Goal: Information Seeking & Learning: Learn about a topic

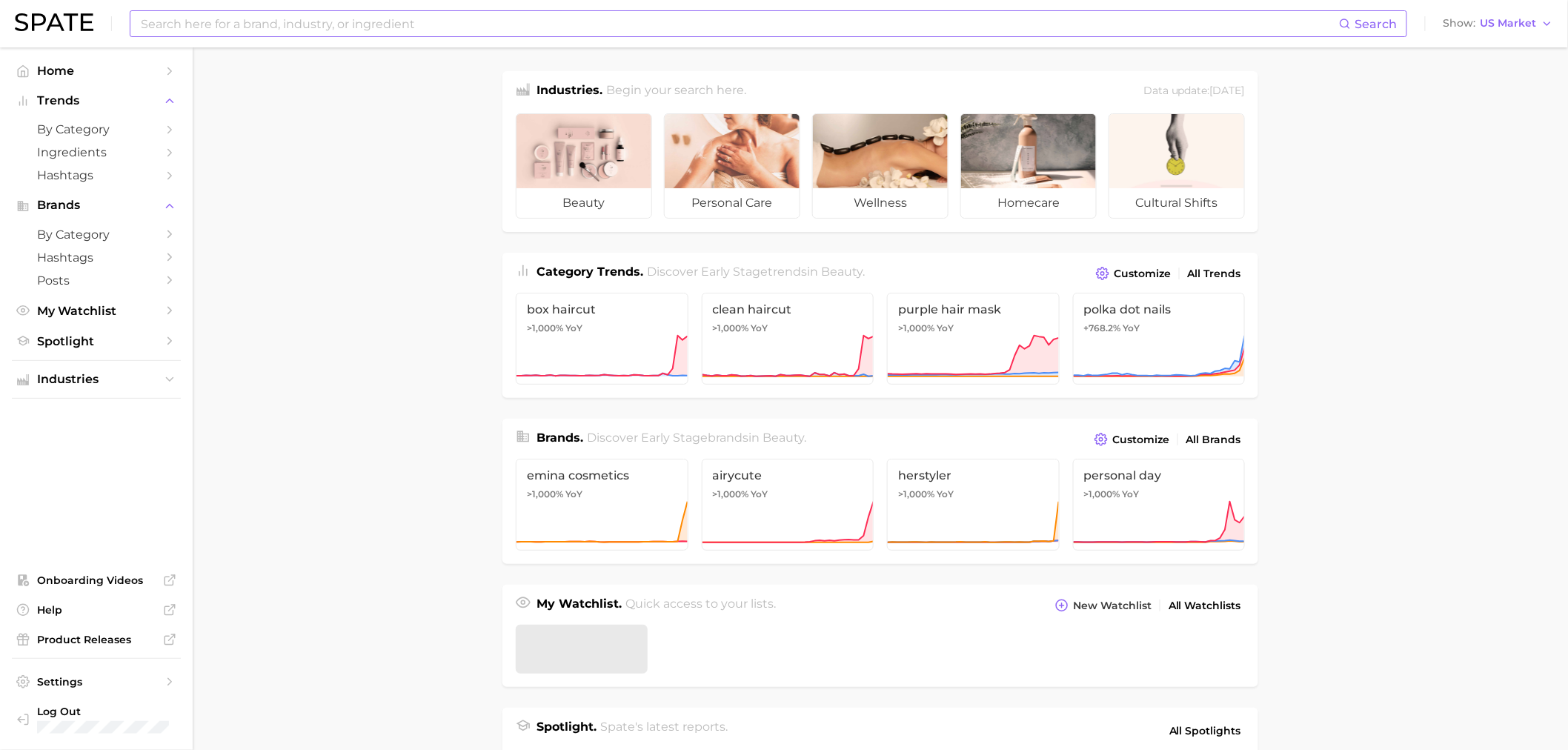
click at [549, 28] on input at bounding box center [740, 23] width 1200 height 25
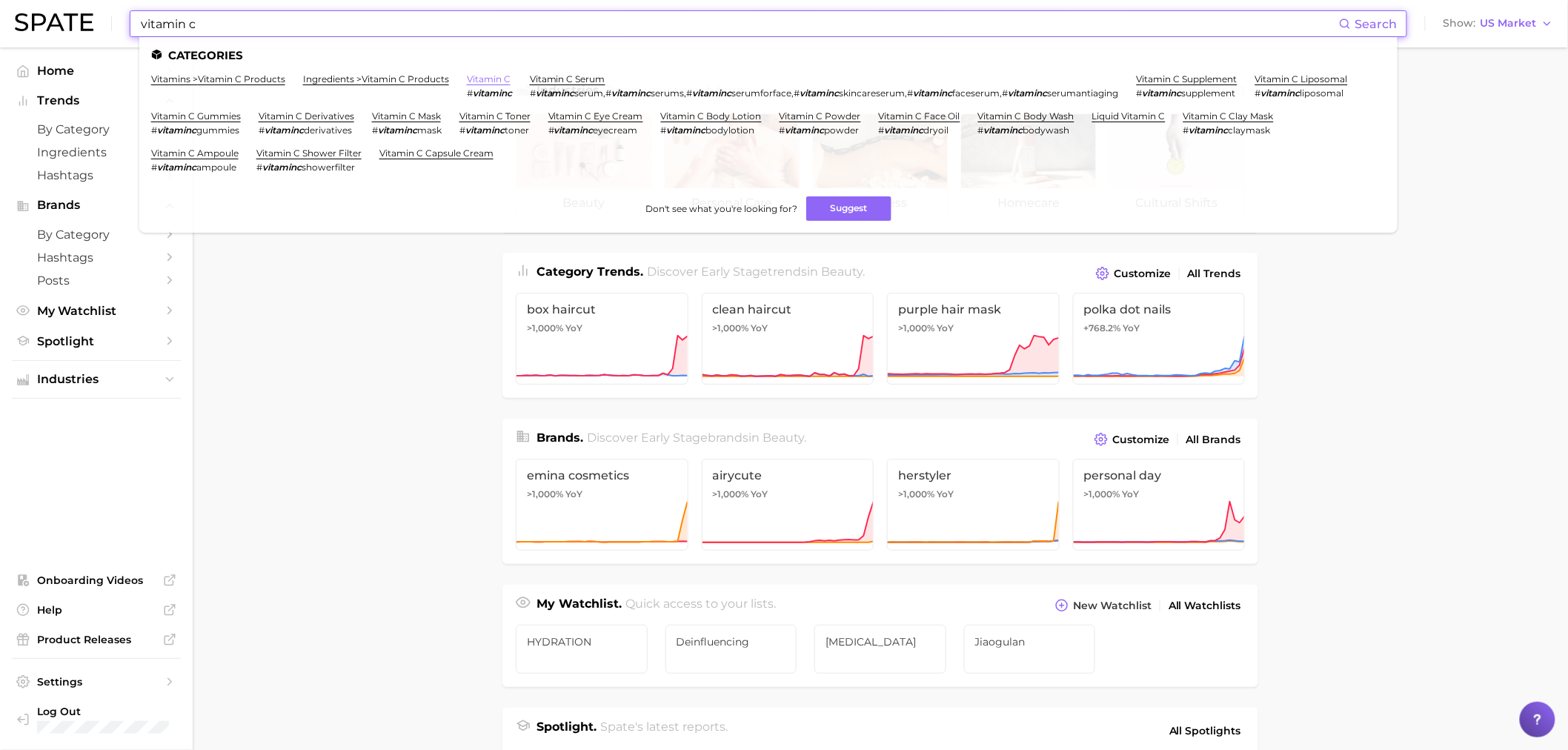
type input "vitamin c"
click at [484, 77] on link "vitamin c" at bounding box center [489, 79] width 44 height 11
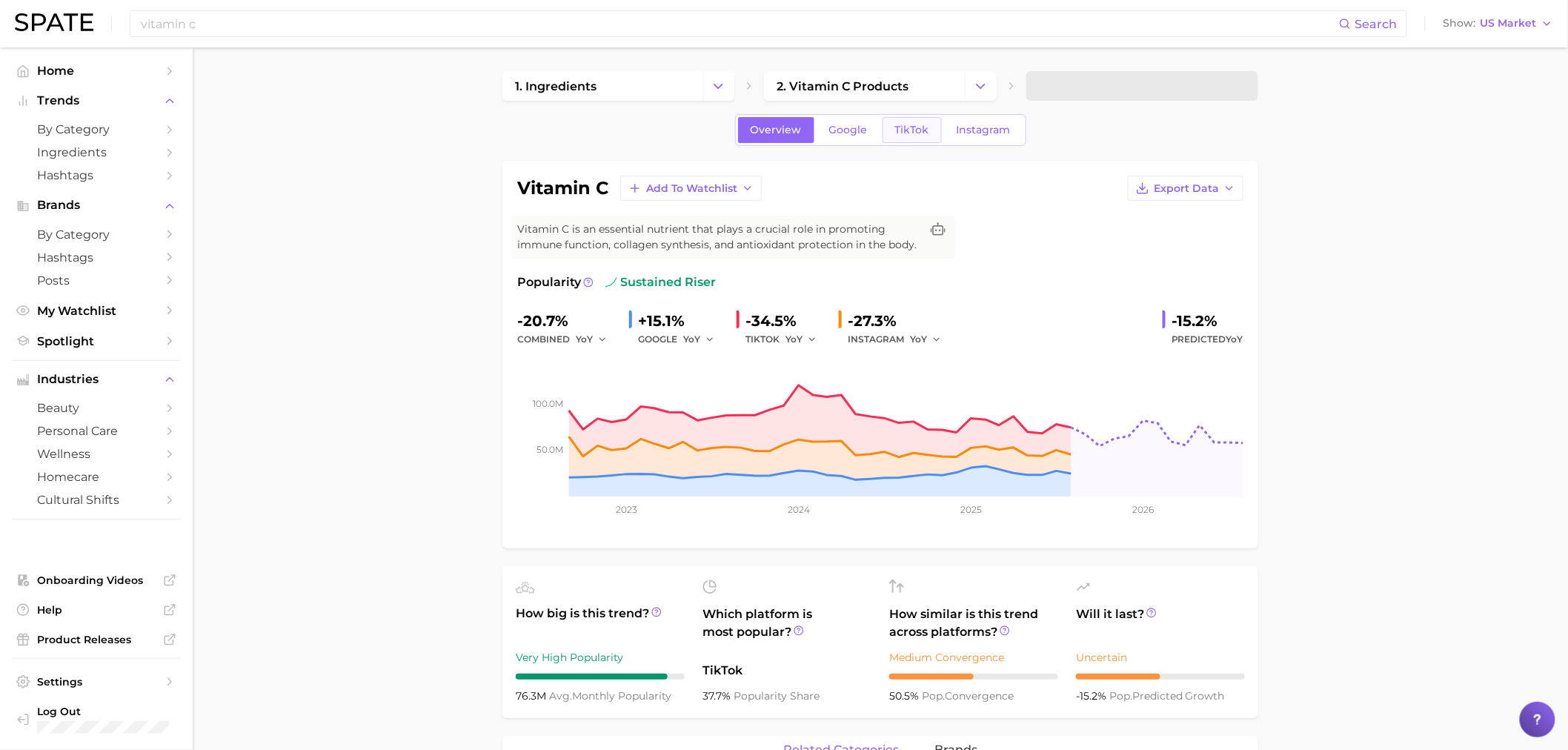
click at [846, 142] on link "TikTok" at bounding box center [912, 130] width 60 height 26
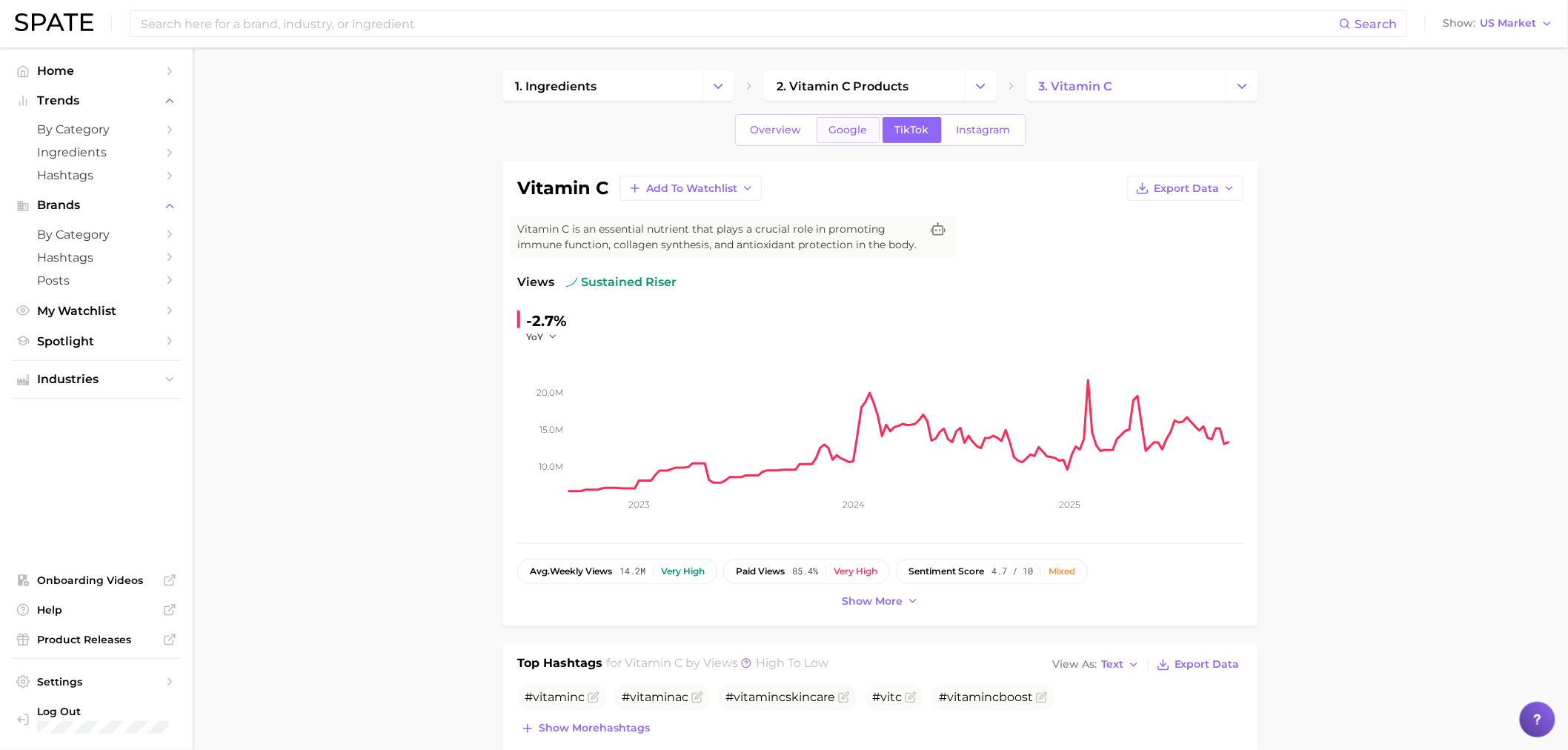
click at [841, 136] on link "Google" at bounding box center [848, 130] width 63 height 26
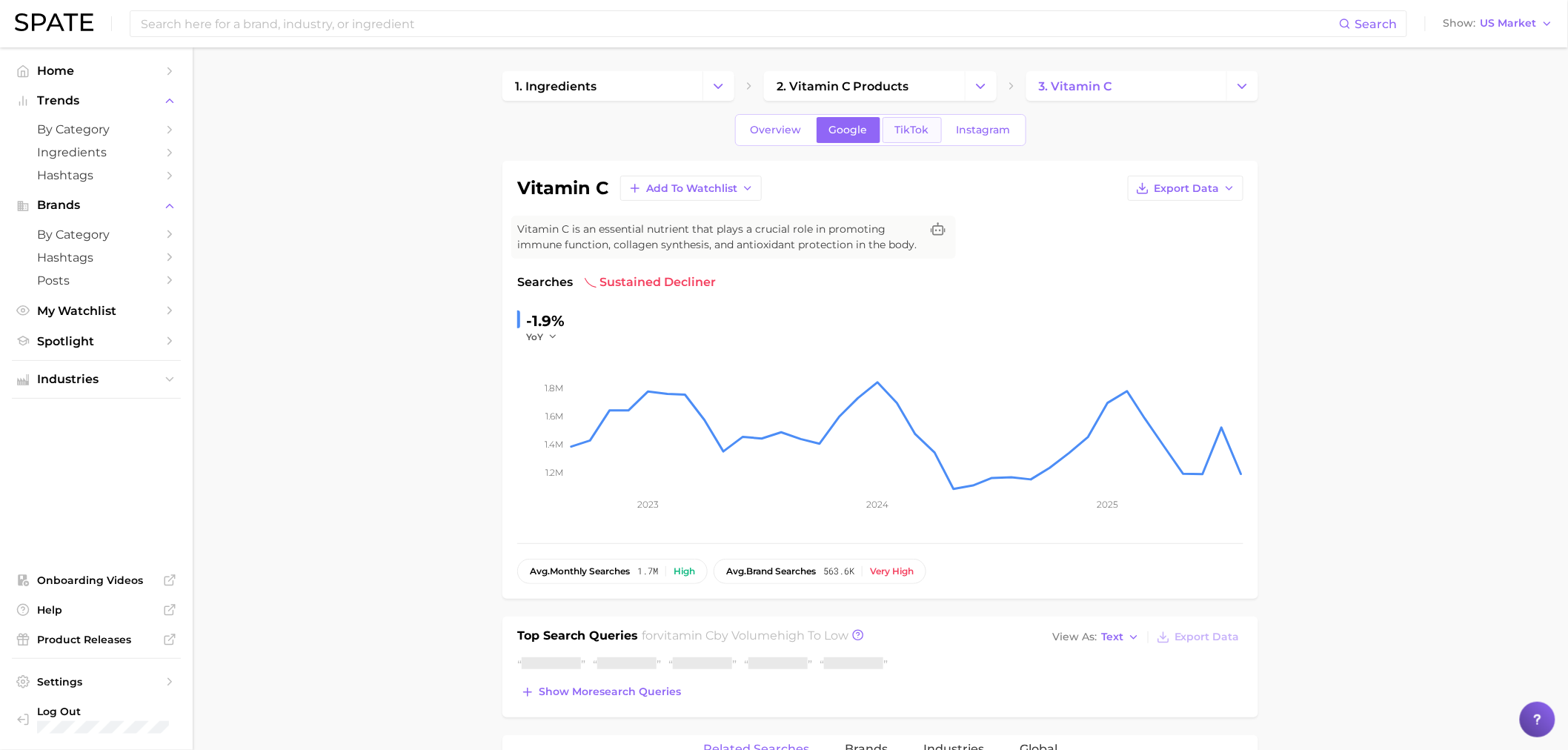
click at [846, 129] on span "TikTok" at bounding box center [912, 131] width 34 height 13
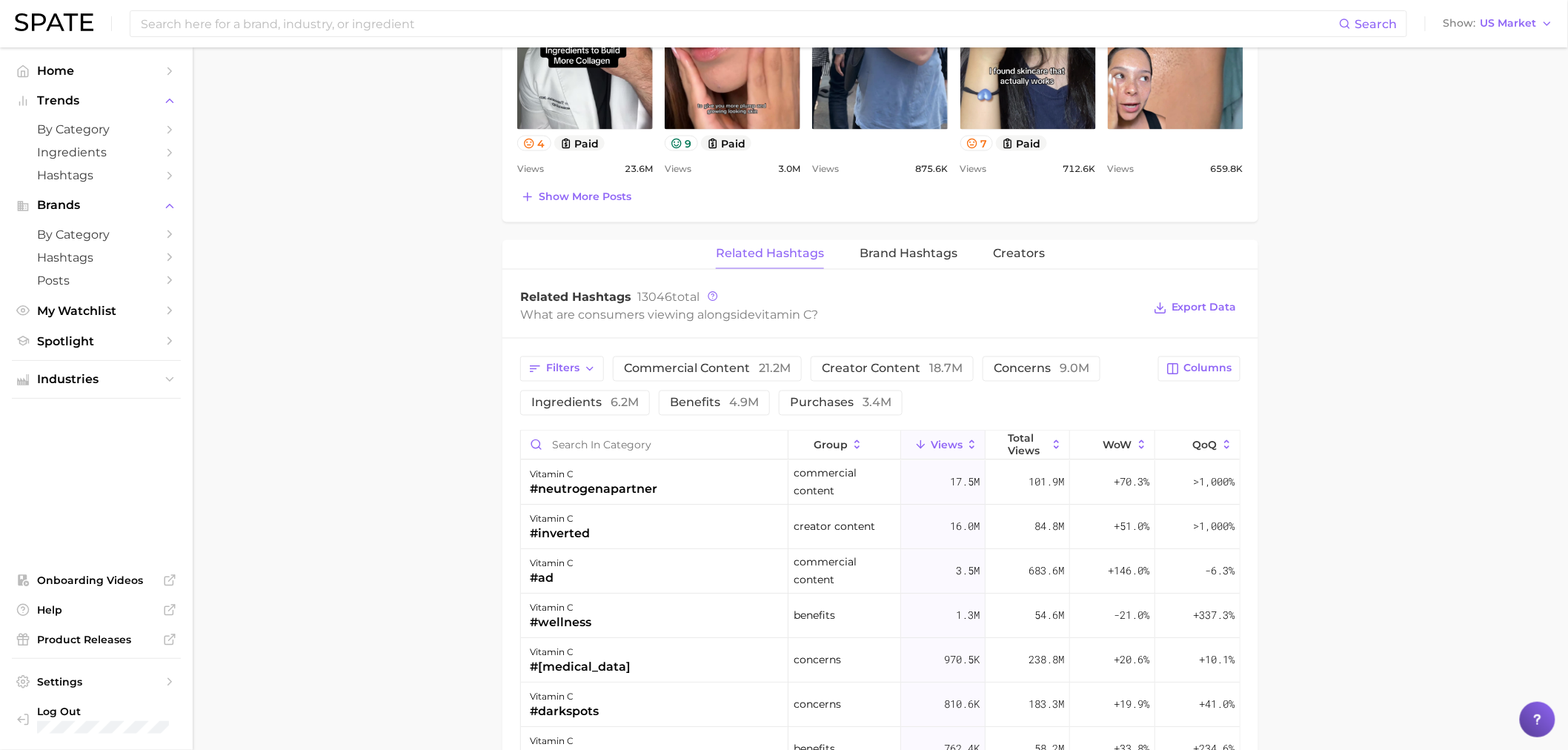
scroll to position [988, 0]
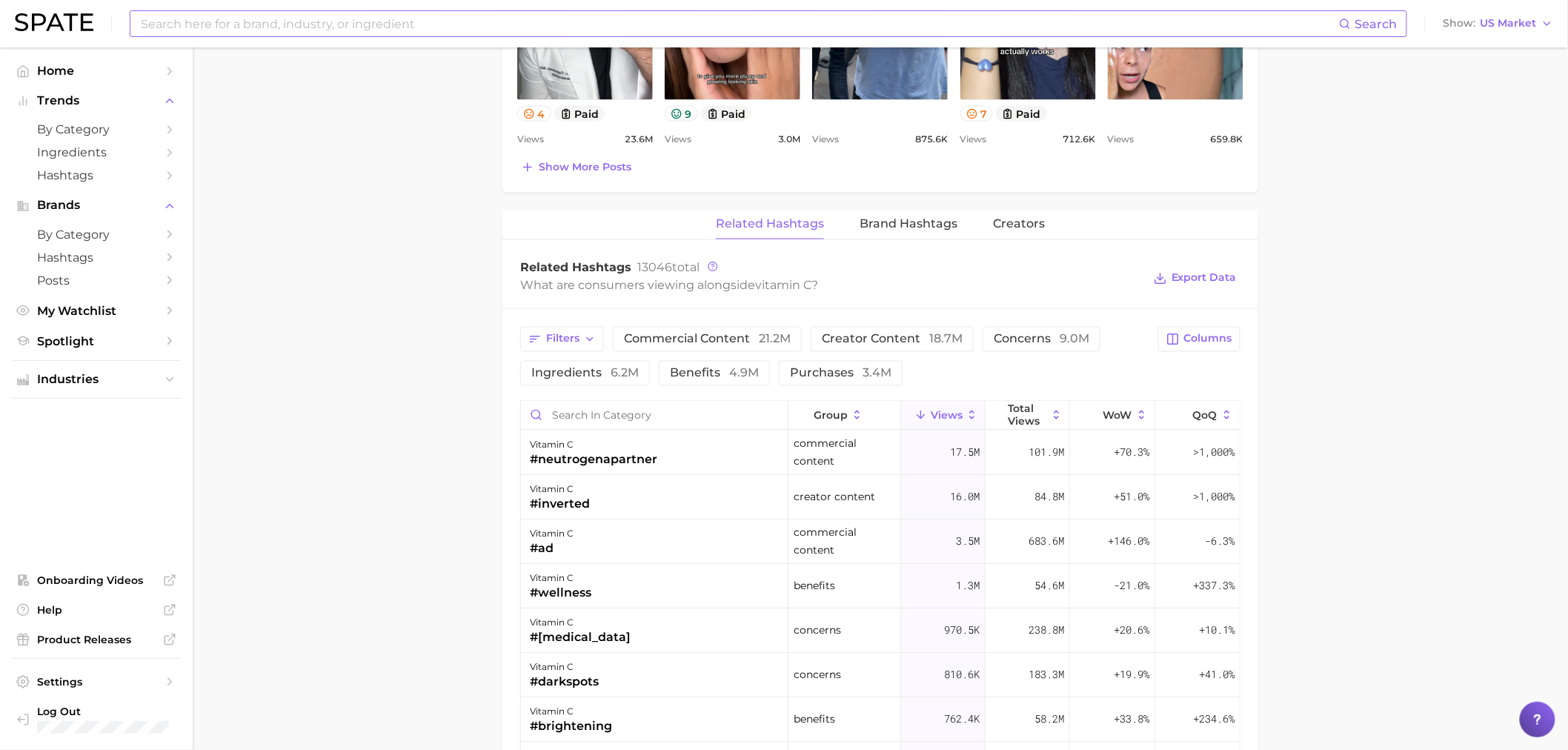
click at [483, 10] on div "Search" at bounding box center [768, 23] width 1278 height 27
click at [489, 16] on input at bounding box center [740, 23] width 1200 height 25
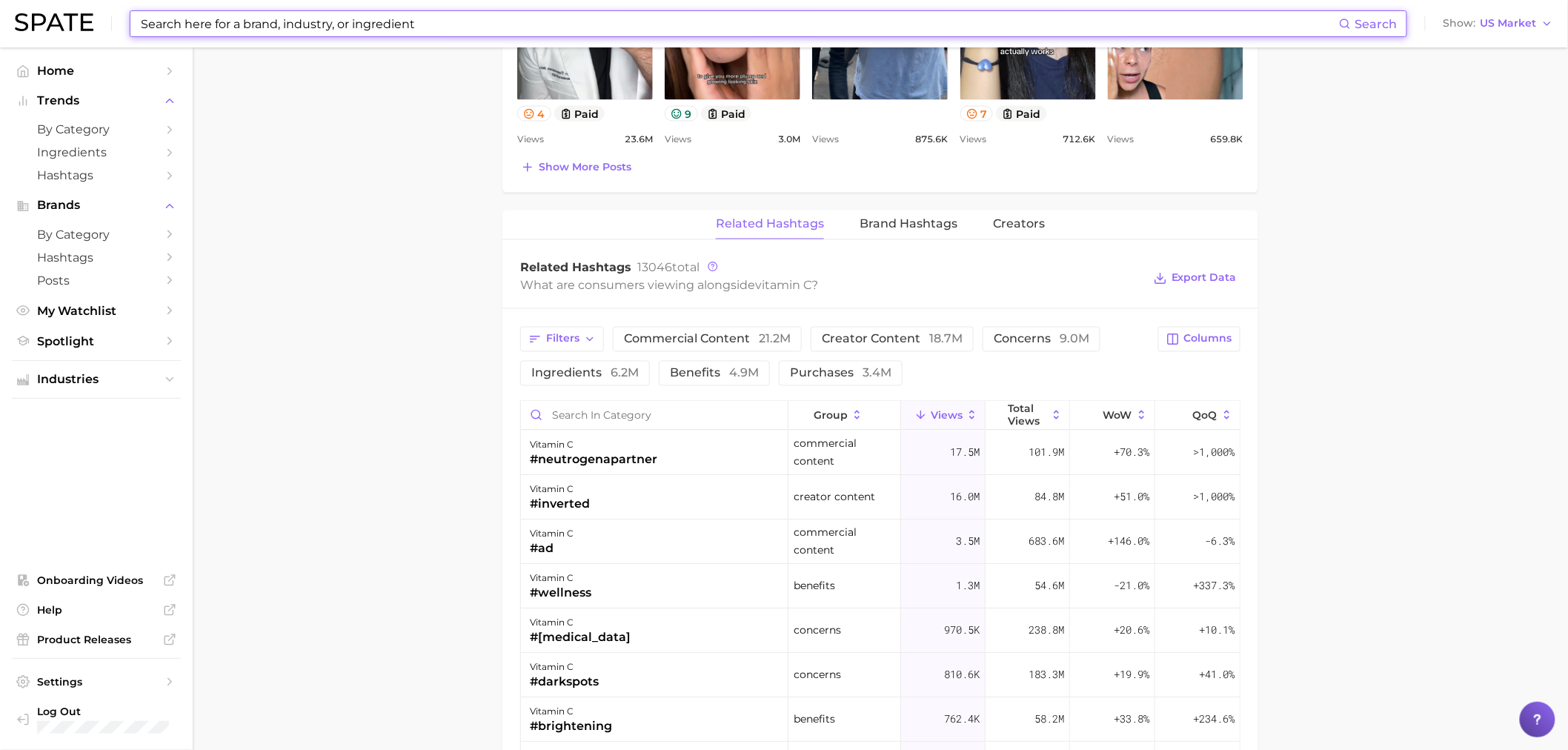
type input "c"
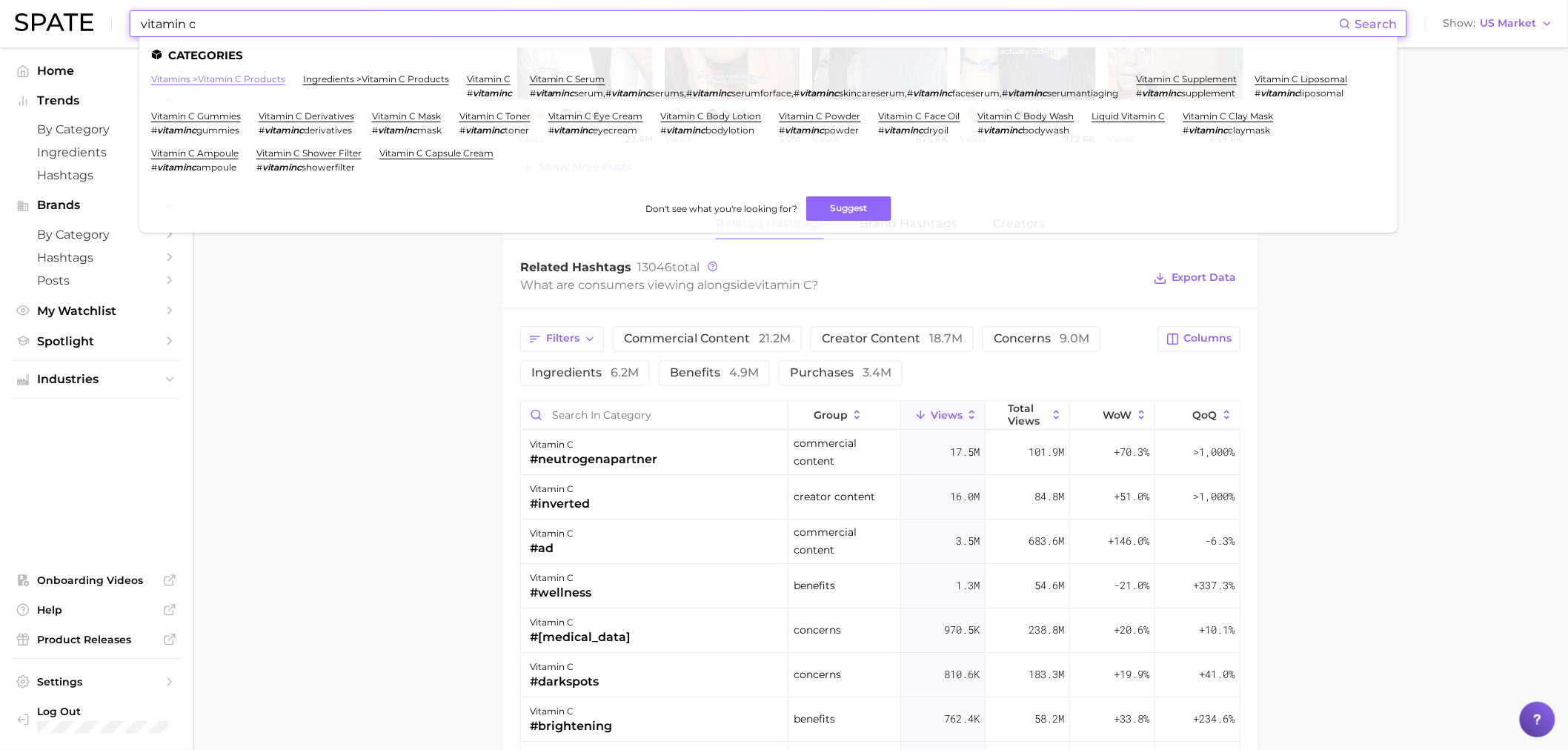
type input "vitamin c"
click at [247, 77] on link "vitamins > vitamin c products" at bounding box center [219, 79] width 134 height 11
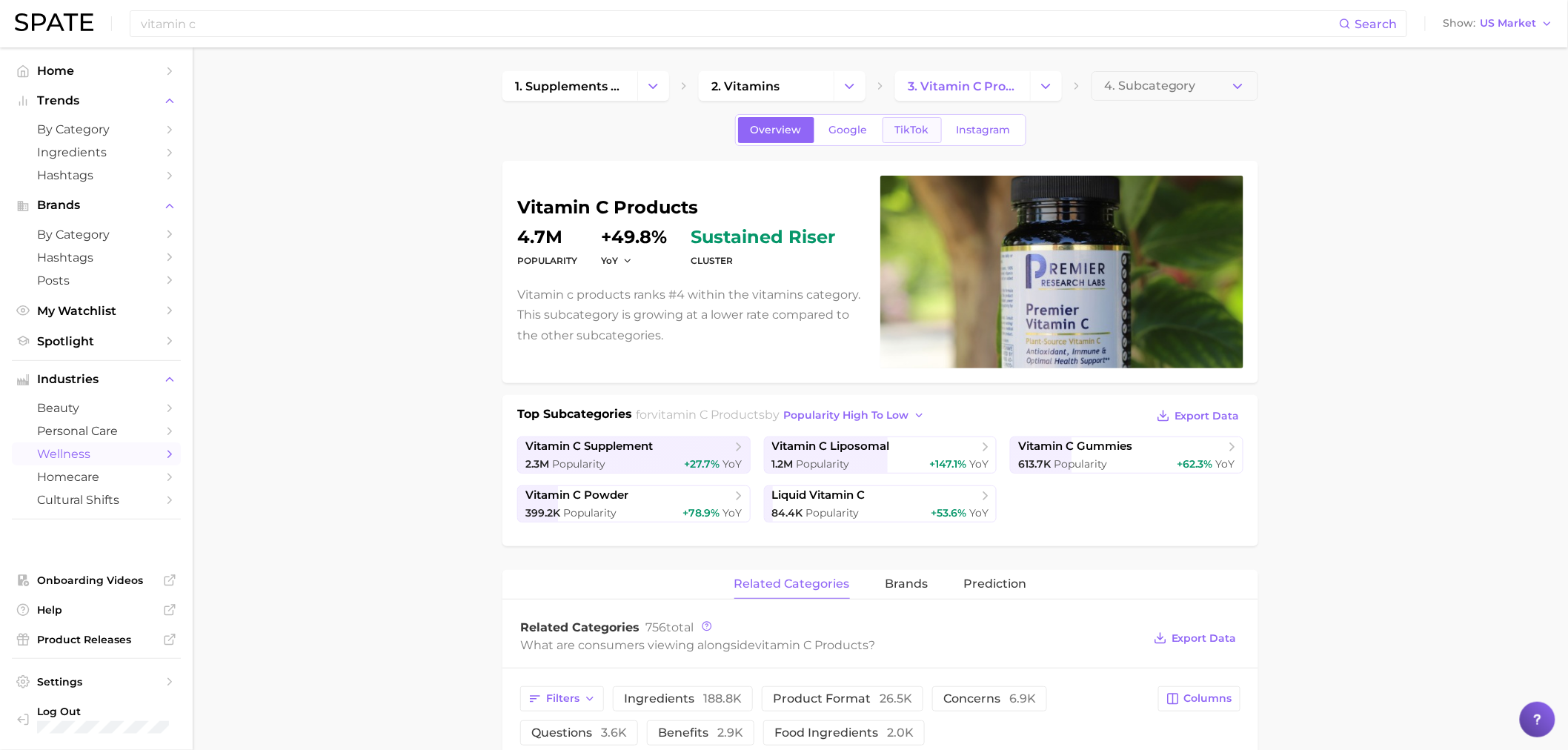
click at [846, 122] on link "TikTok" at bounding box center [912, 130] width 60 height 26
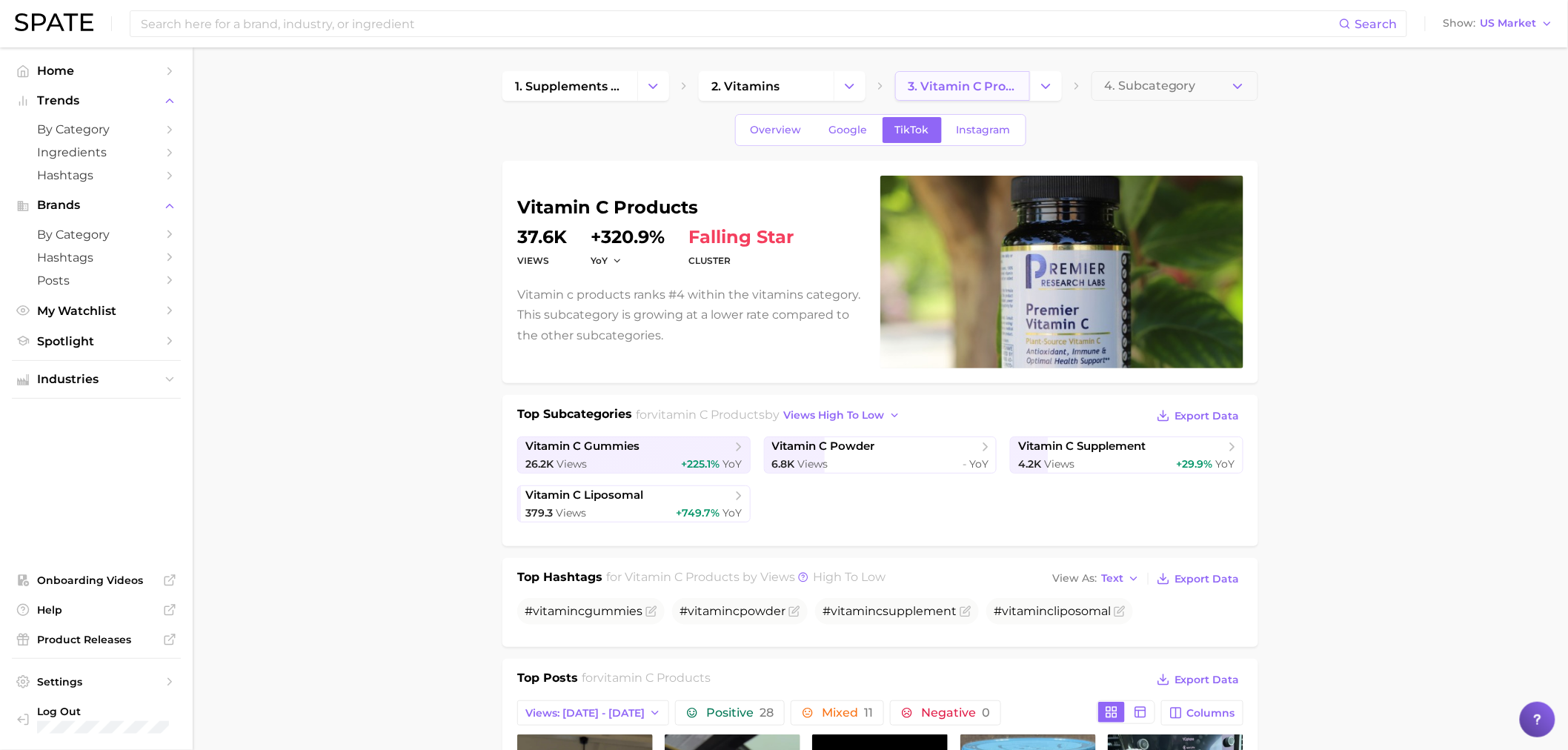
click at [846, 83] on span "3. vitamin c products" at bounding box center [962, 85] width 109 height 14
click at [846, 83] on icon "Change Category" at bounding box center [1046, 85] width 16 height 16
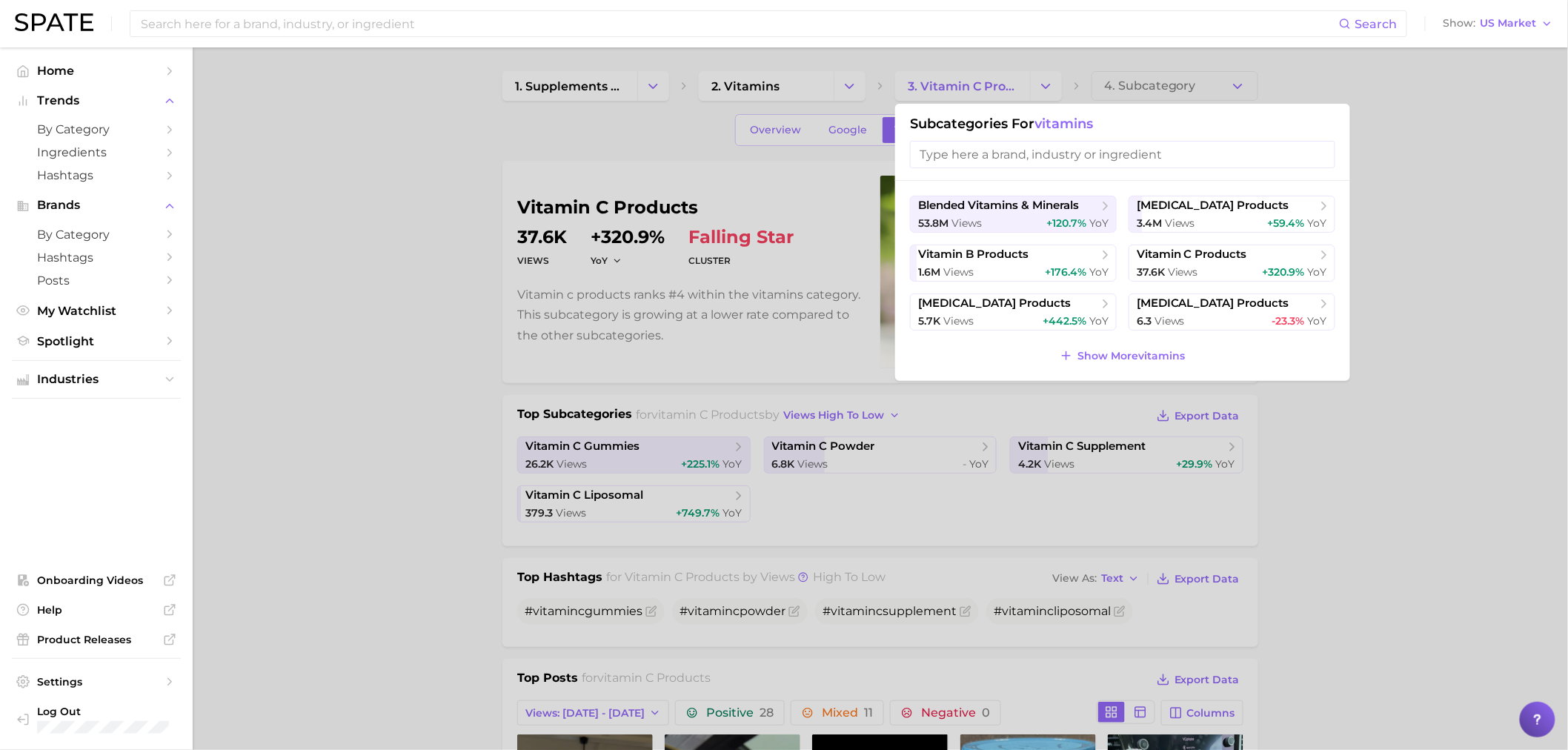
click at [846, 189] on div at bounding box center [784, 375] width 1568 height 750
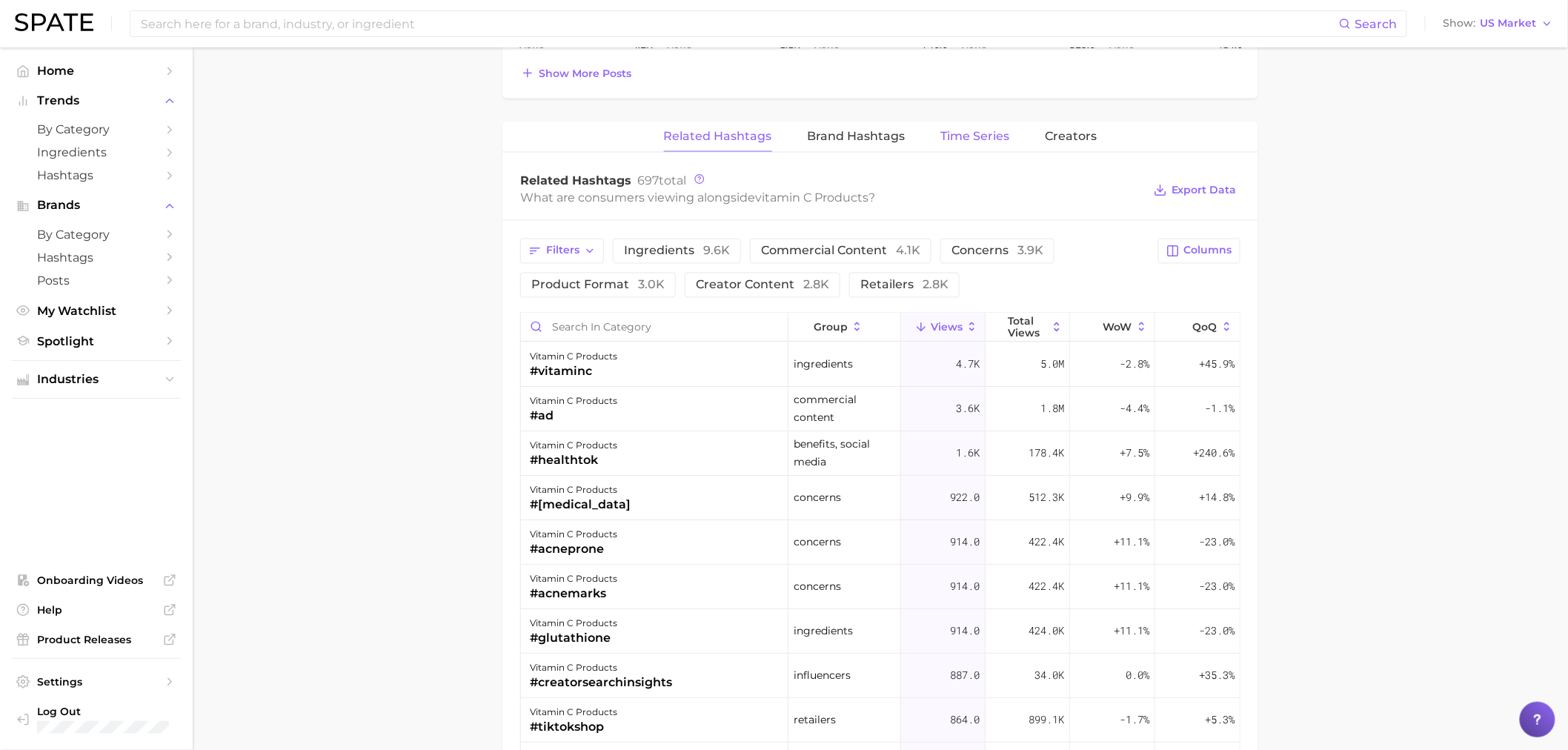
click at [846, 131] on span "Time Series" at bounding box center [975, 136] width 69 height 14
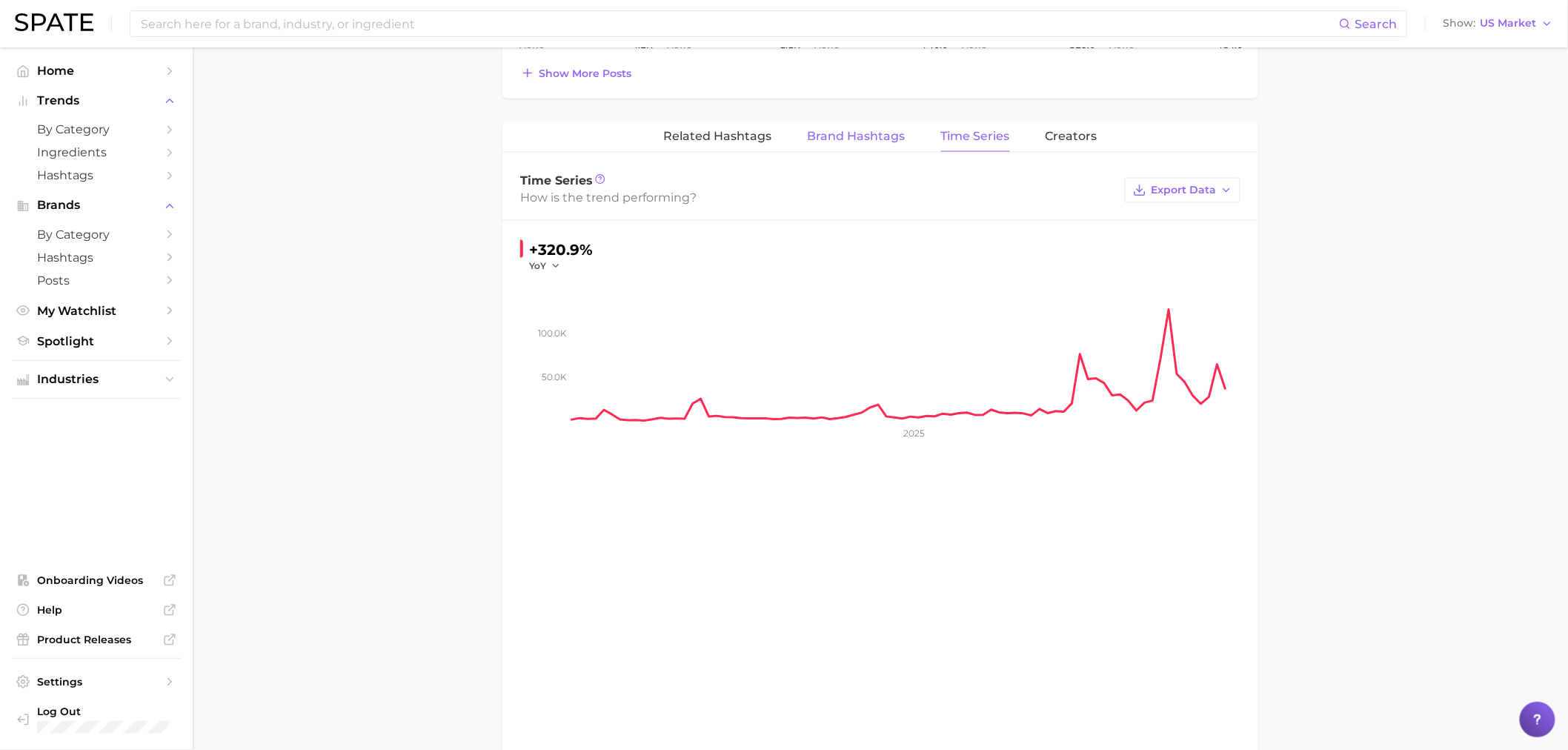
click at [846, 131] on span "Brand Hashtags" at bounding box center [857, 136] width 97 height 14
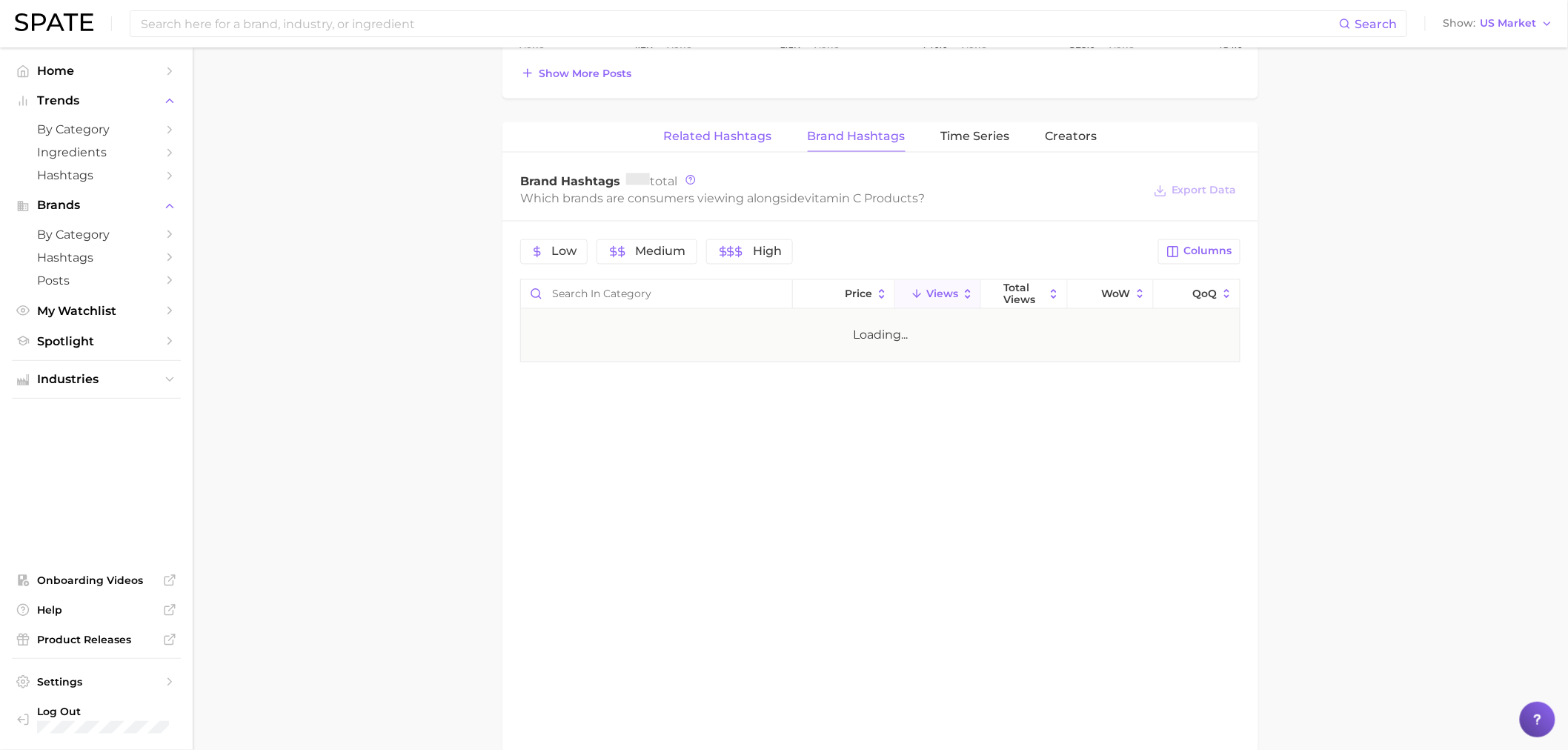
click at [747, 129] on button "Related Hashtags" at bounding box center [719, 136] width 108 height 28
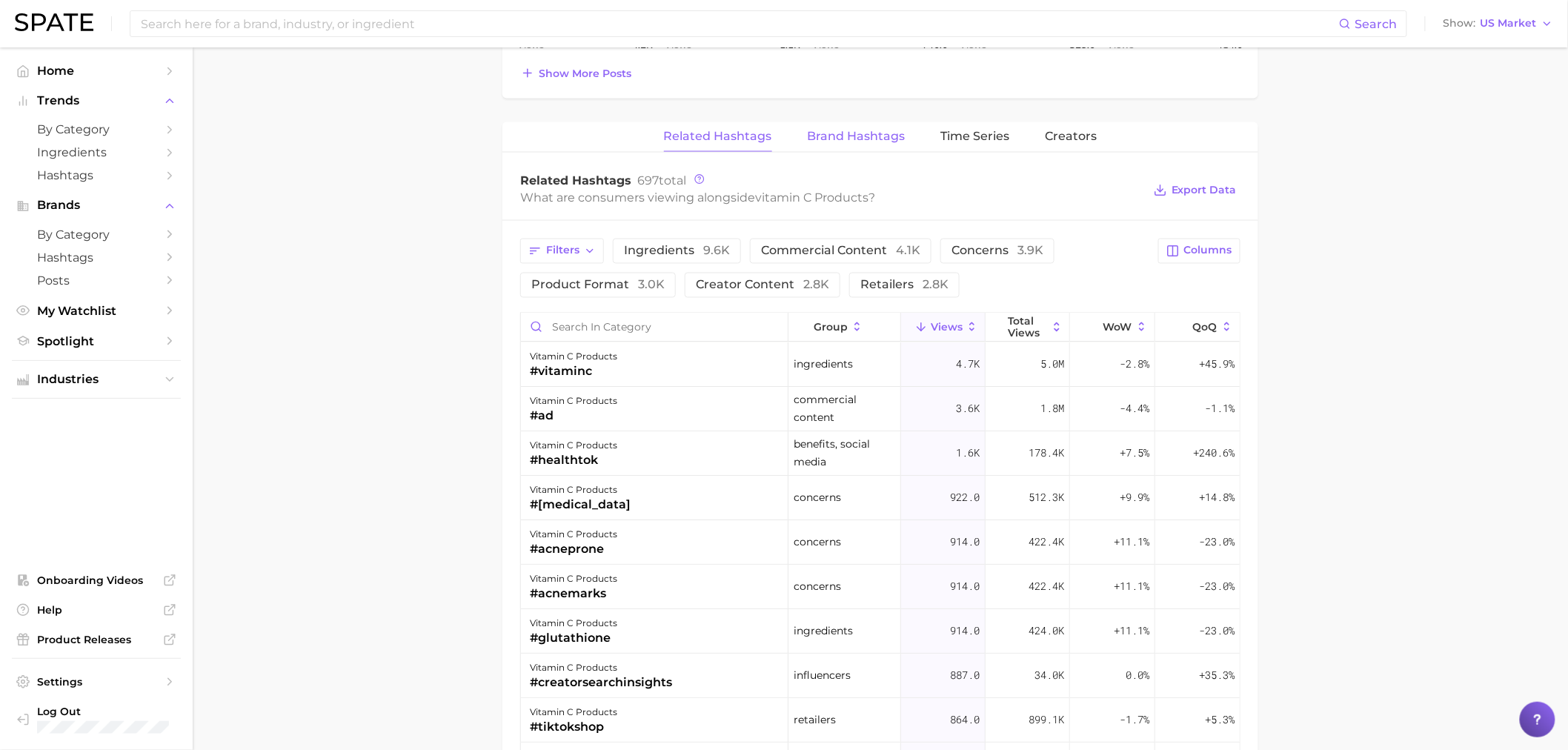
click at [815, 134] on span "Brand Hashtags" at bounding box center [857, 136] width 97 height 14
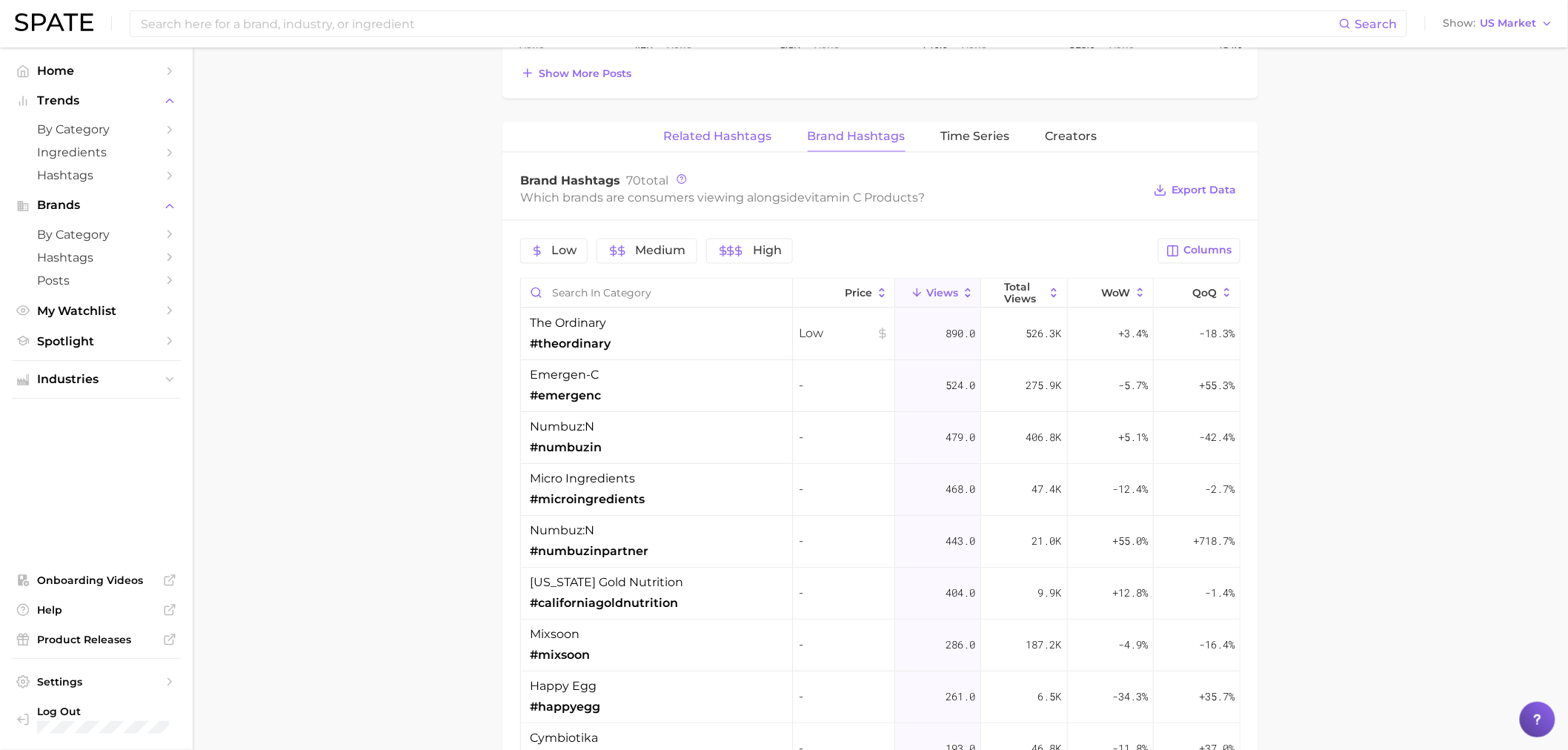
click at [691, 128] on button "Related Hashtags" at bounding box center [719, 136] width 108 height 28
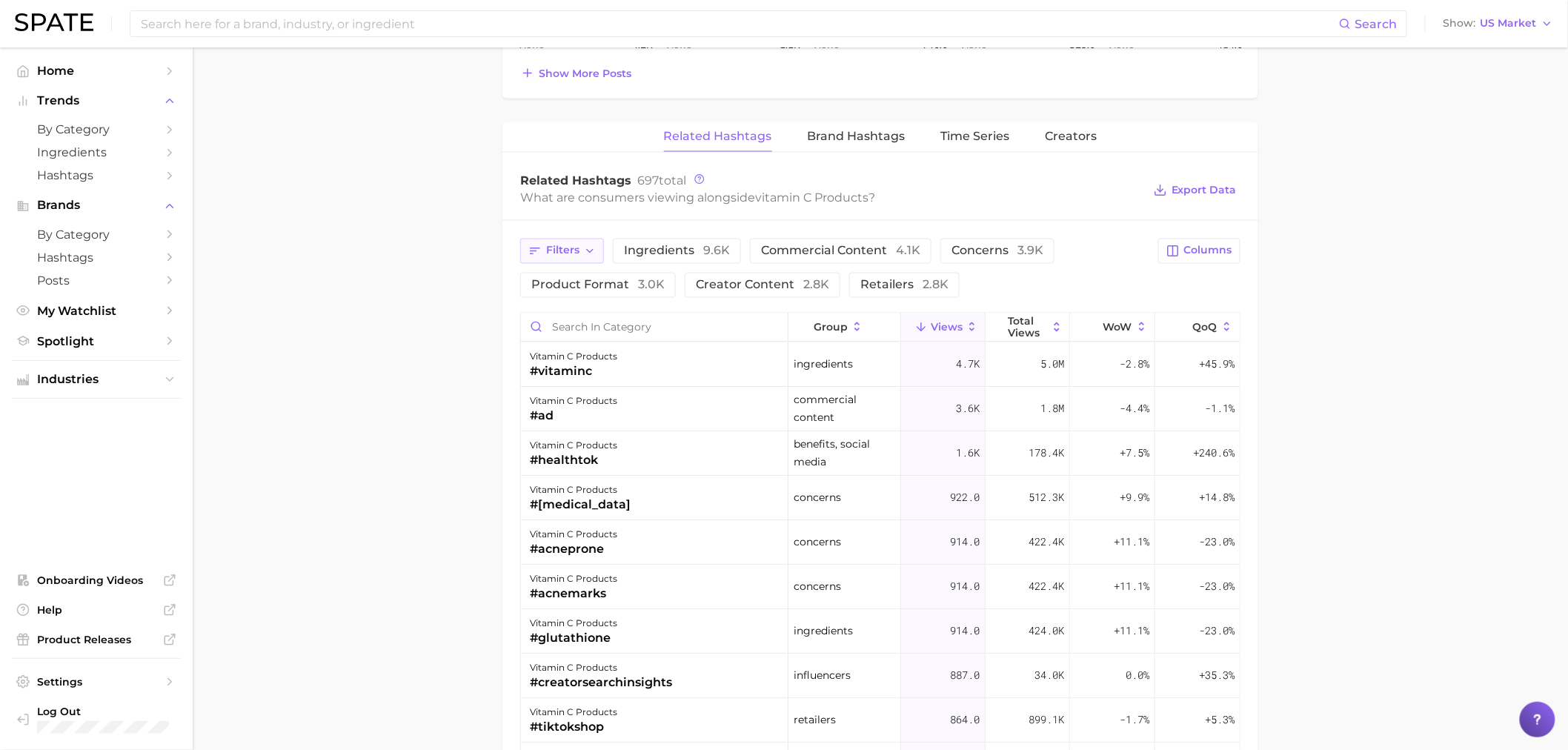
click at [573, 247] on span "Filters" at bounding box center [562, 251] width 33 height 13
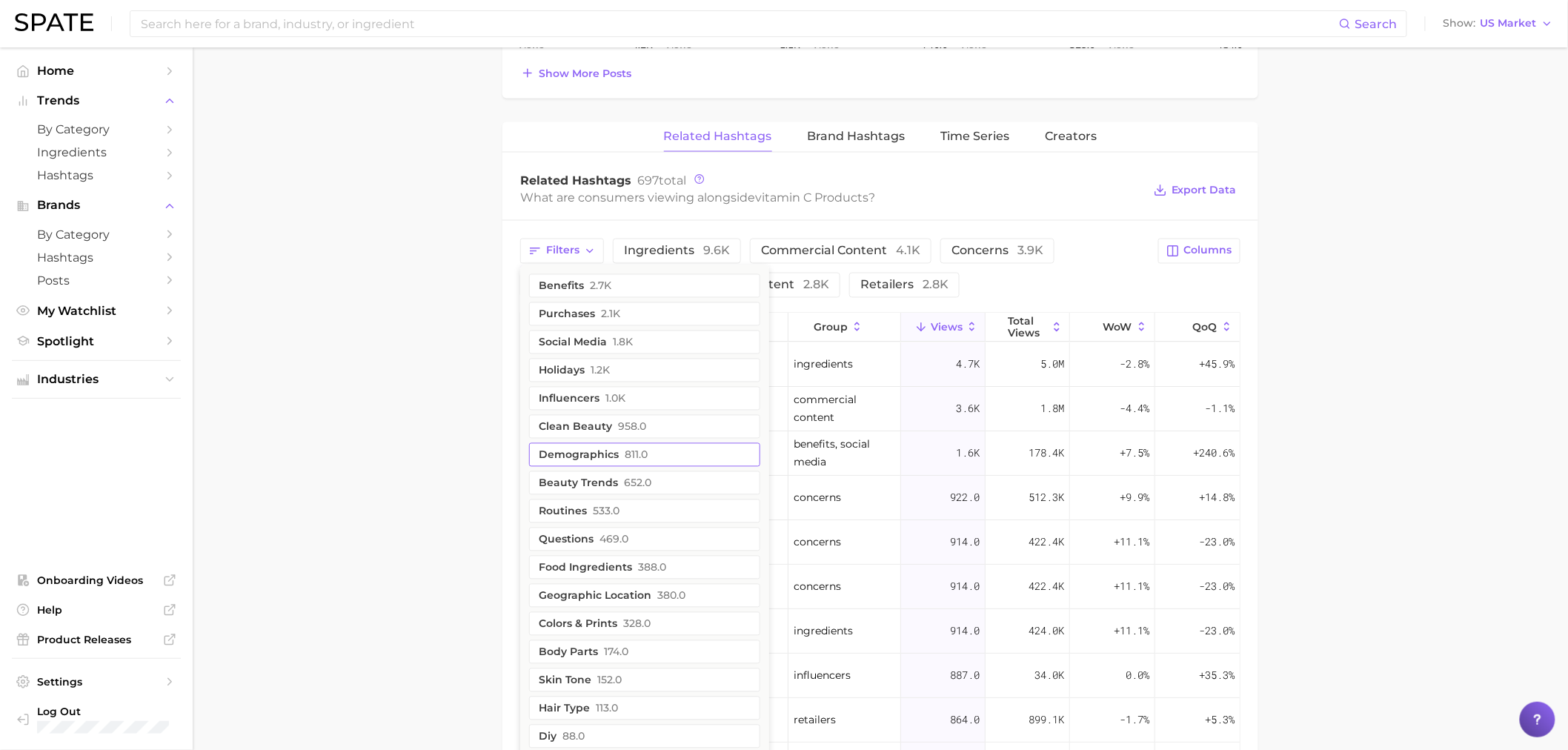
click at [612, 453] on button "demographics 811.0" at bounding box center [645, 455] width 232 height 24
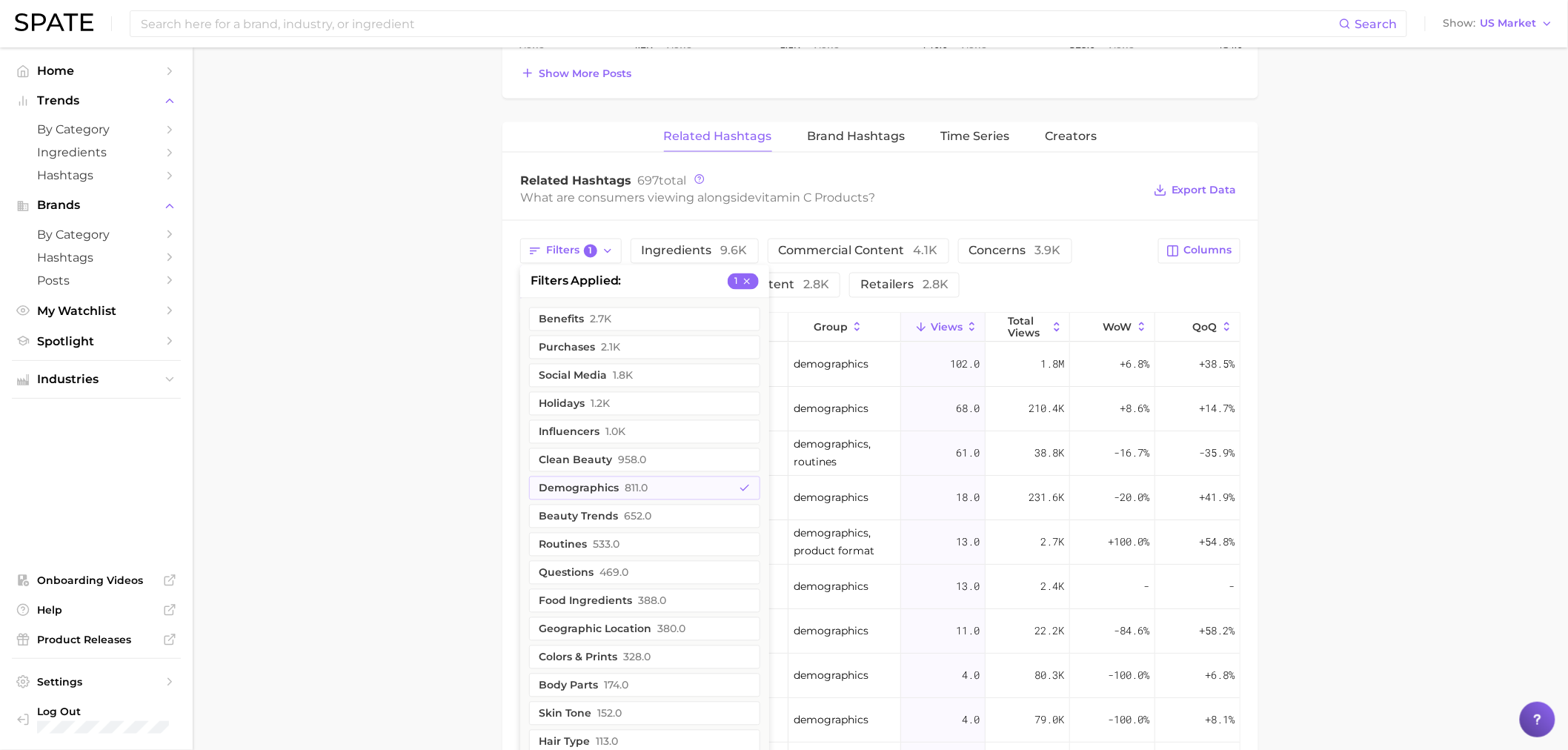
click at [450, 455] on main "1. supplements & ingestibles 2. vitamins 3. vitamin c products 4. Subcategory O…" at bounding box center [881, 108] width 1376 height 2096
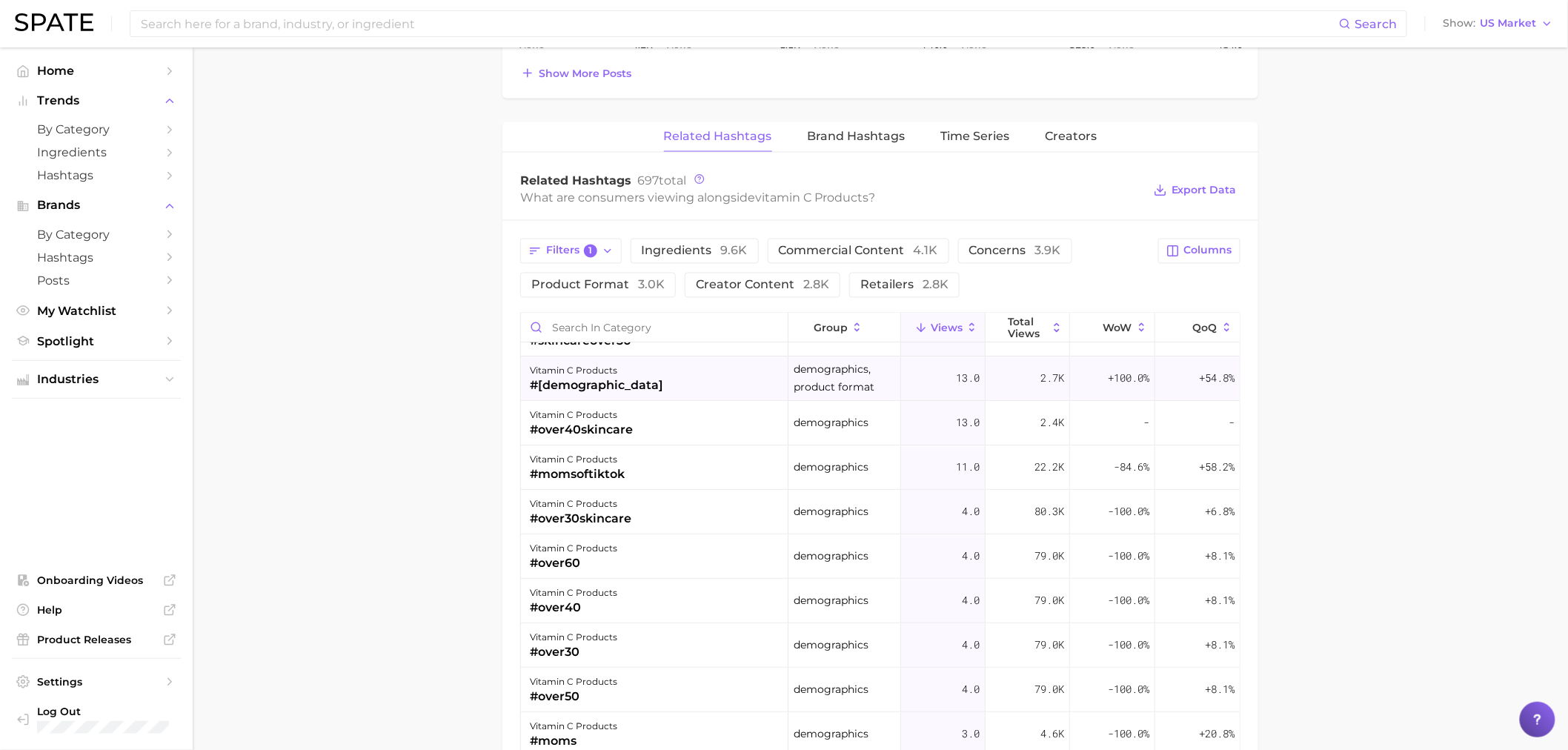
click at [610, 387] on div "#kidssnacks" at bounding box center [597, 385] width 133 height 17
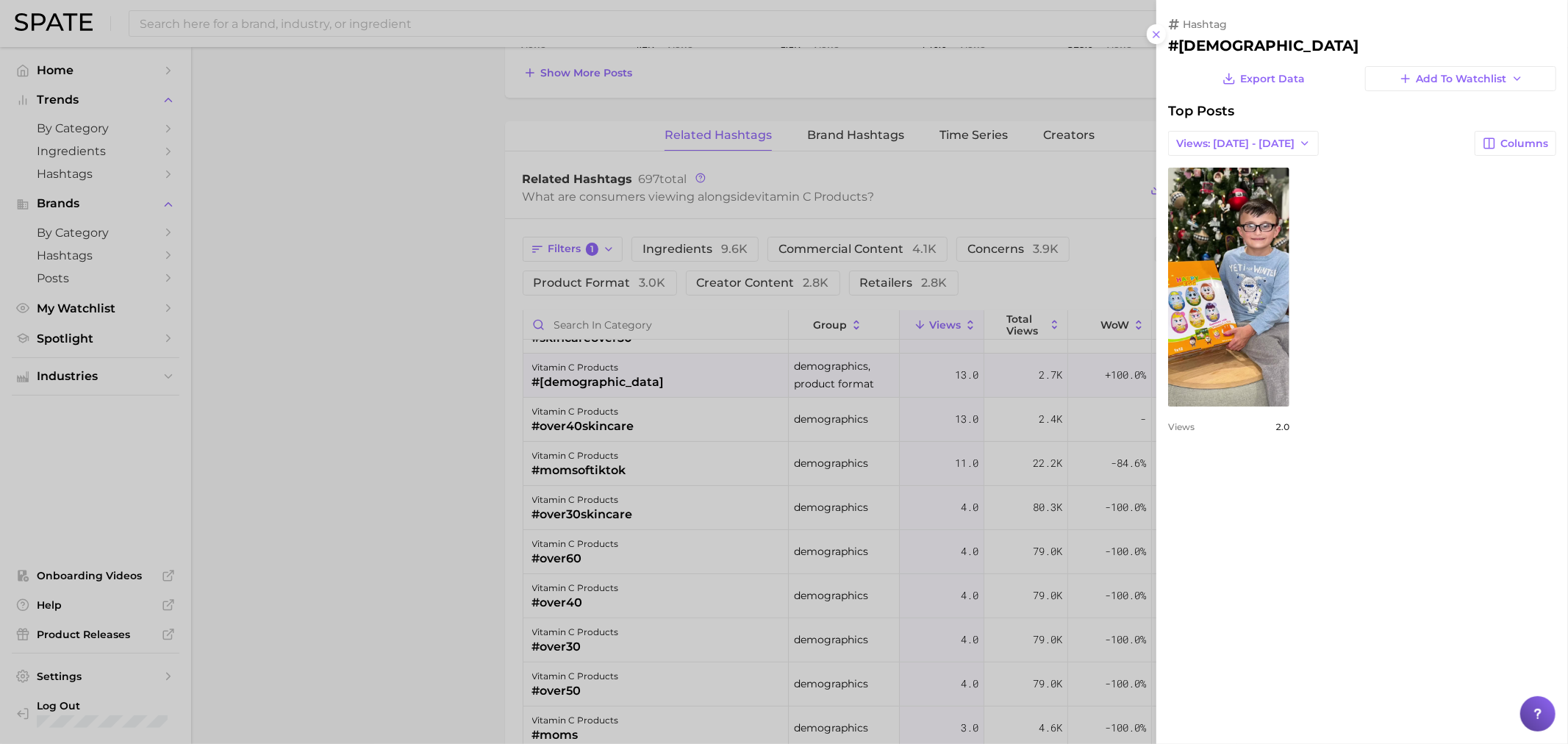
click at [363, 417] on div at bounding box center [784, 372] width 1568 height 744
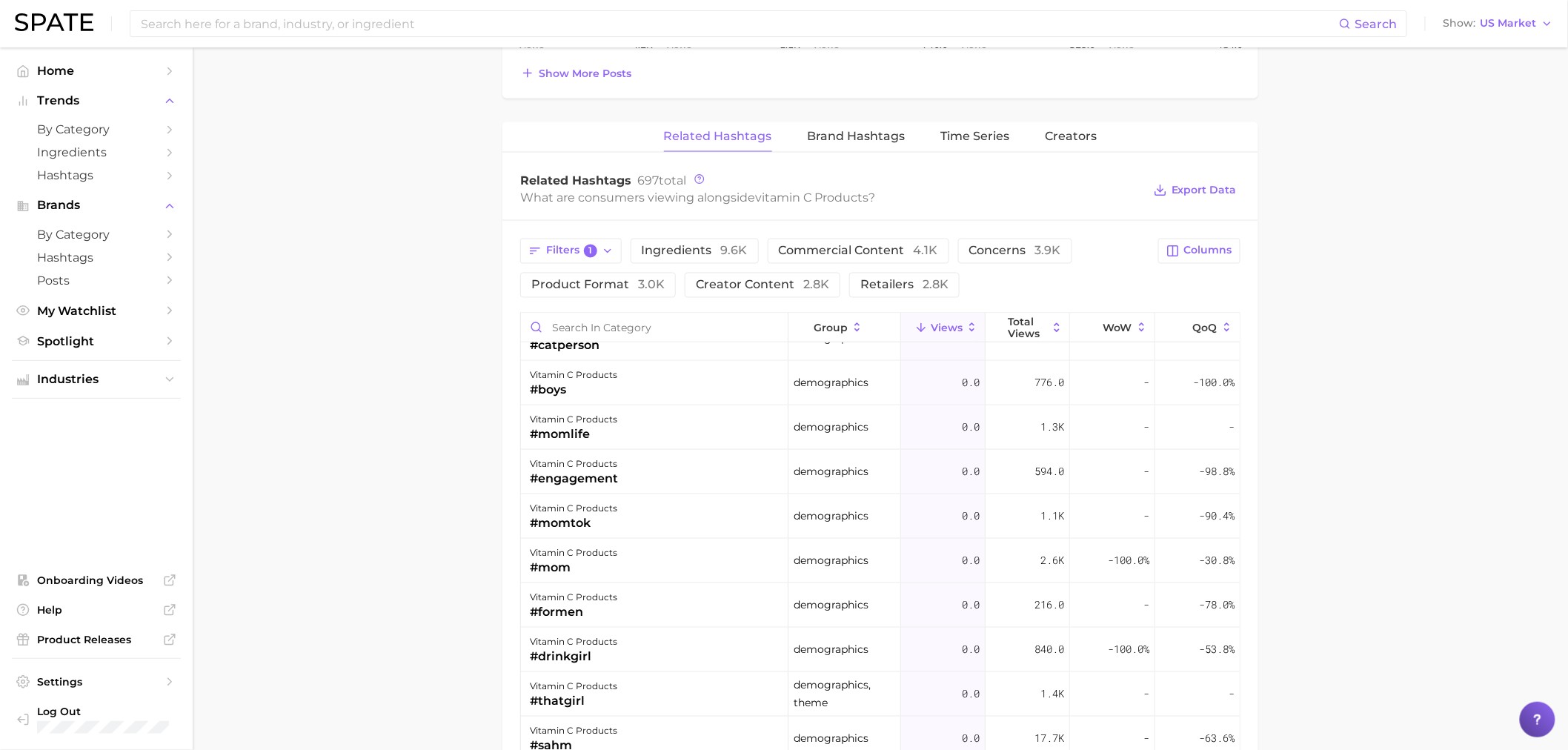
scroll to position [704, 0]
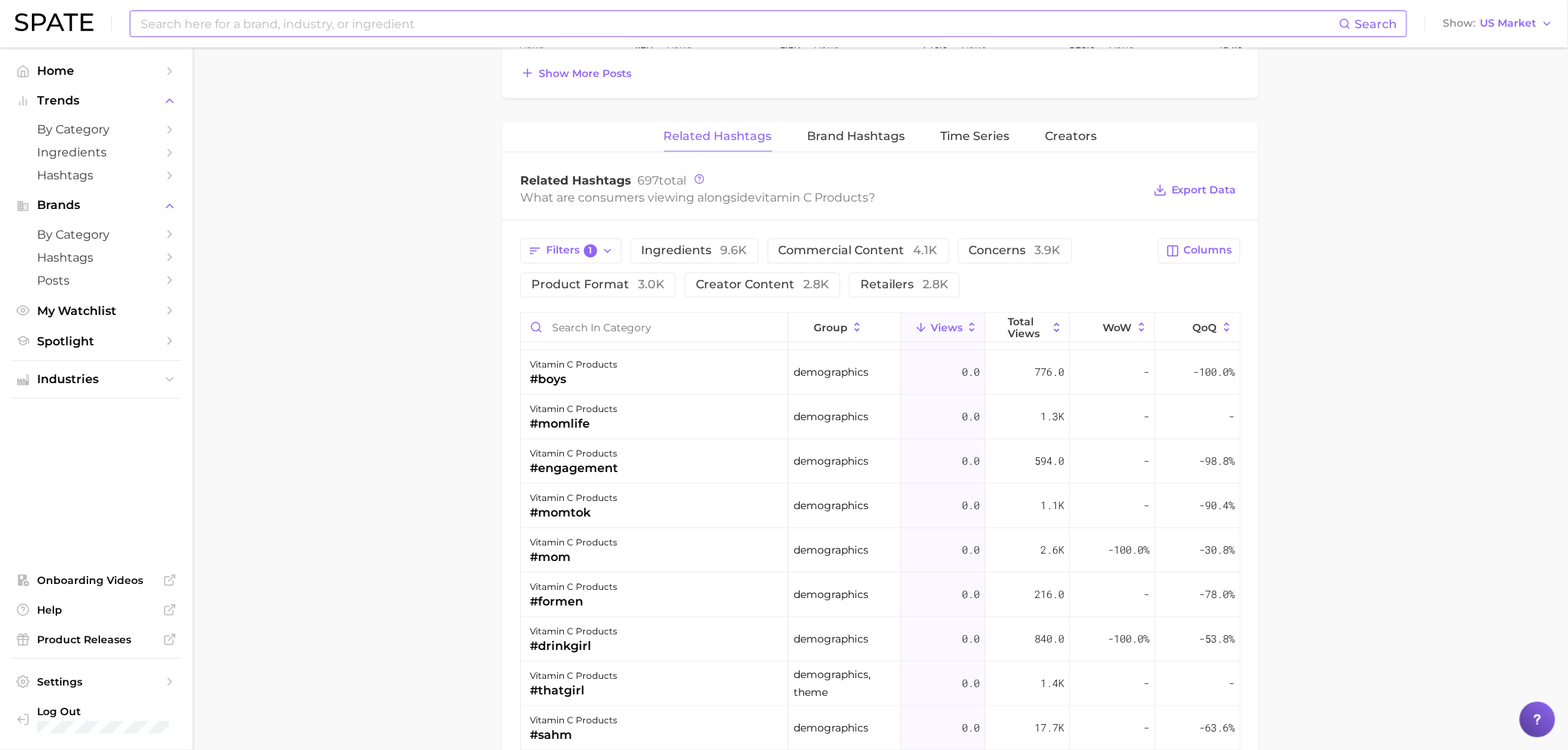
click at [482, 28] on input at bounding box center [740, 23] width 1200 height 25
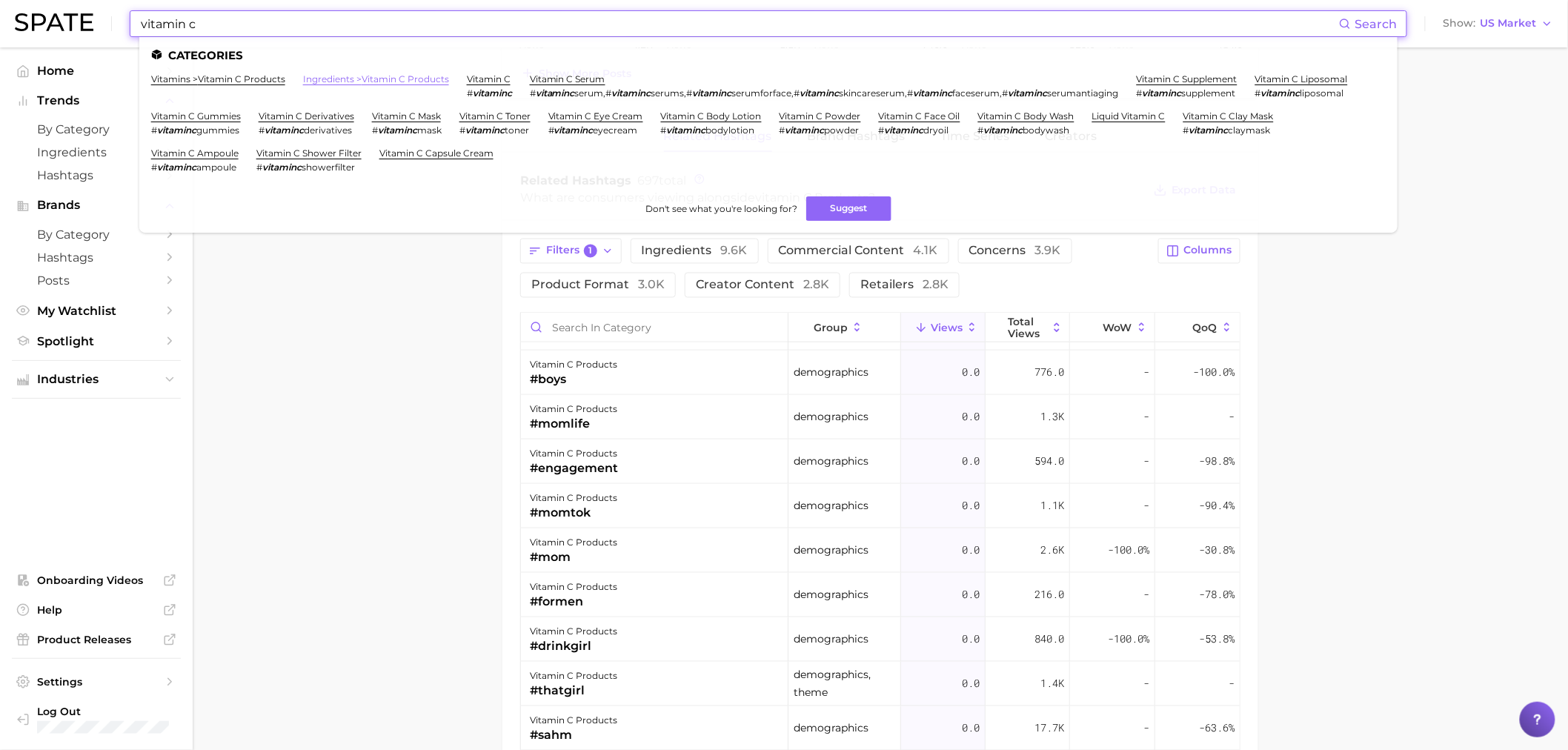
type input "vitamin c"
click at [405, 76] on link "ingredients > vitamin c products" at bounding box center [376, 79] width 146 height 11
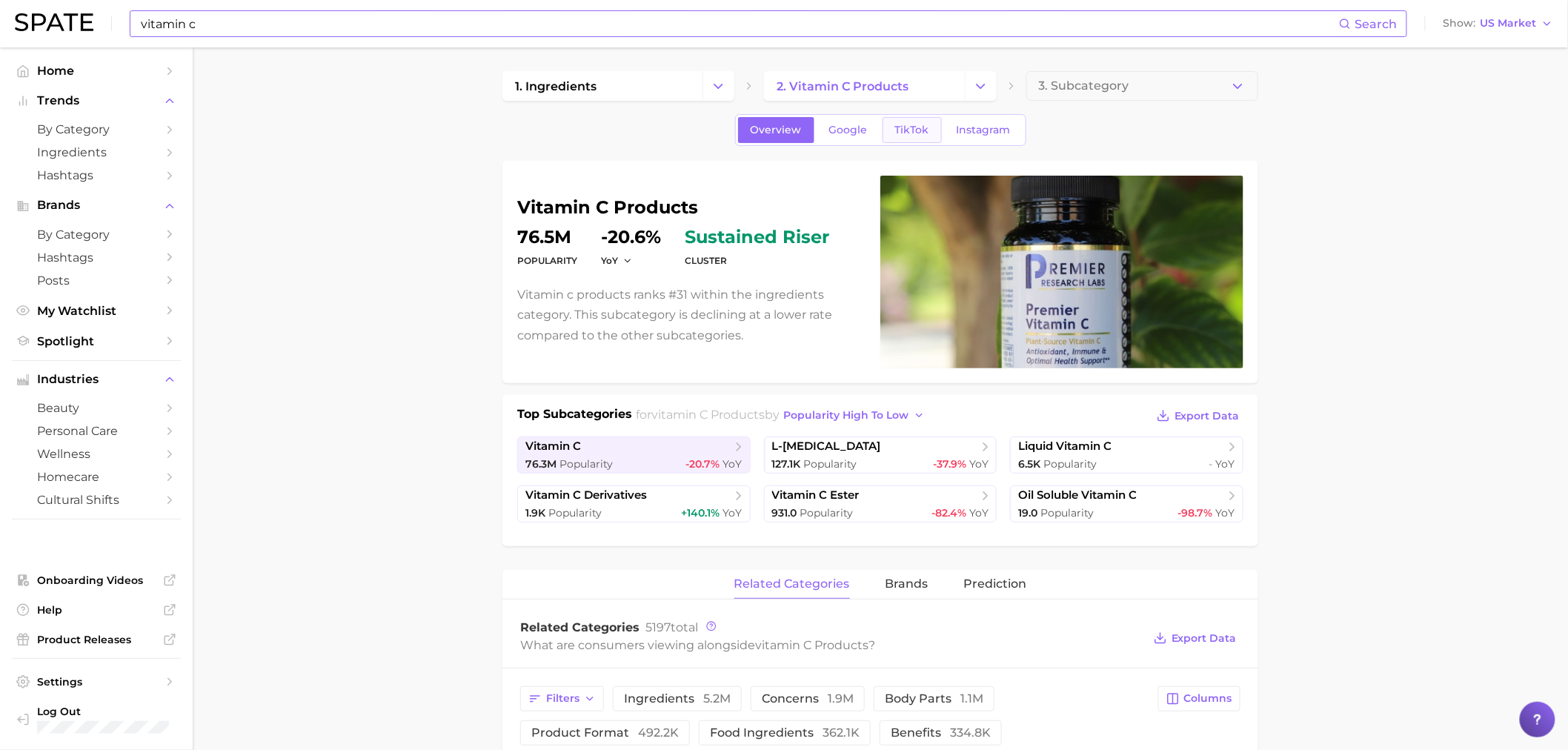
click at [846, 128] on span "TikTok" at bounding box center [912, 131] width 34 height 13
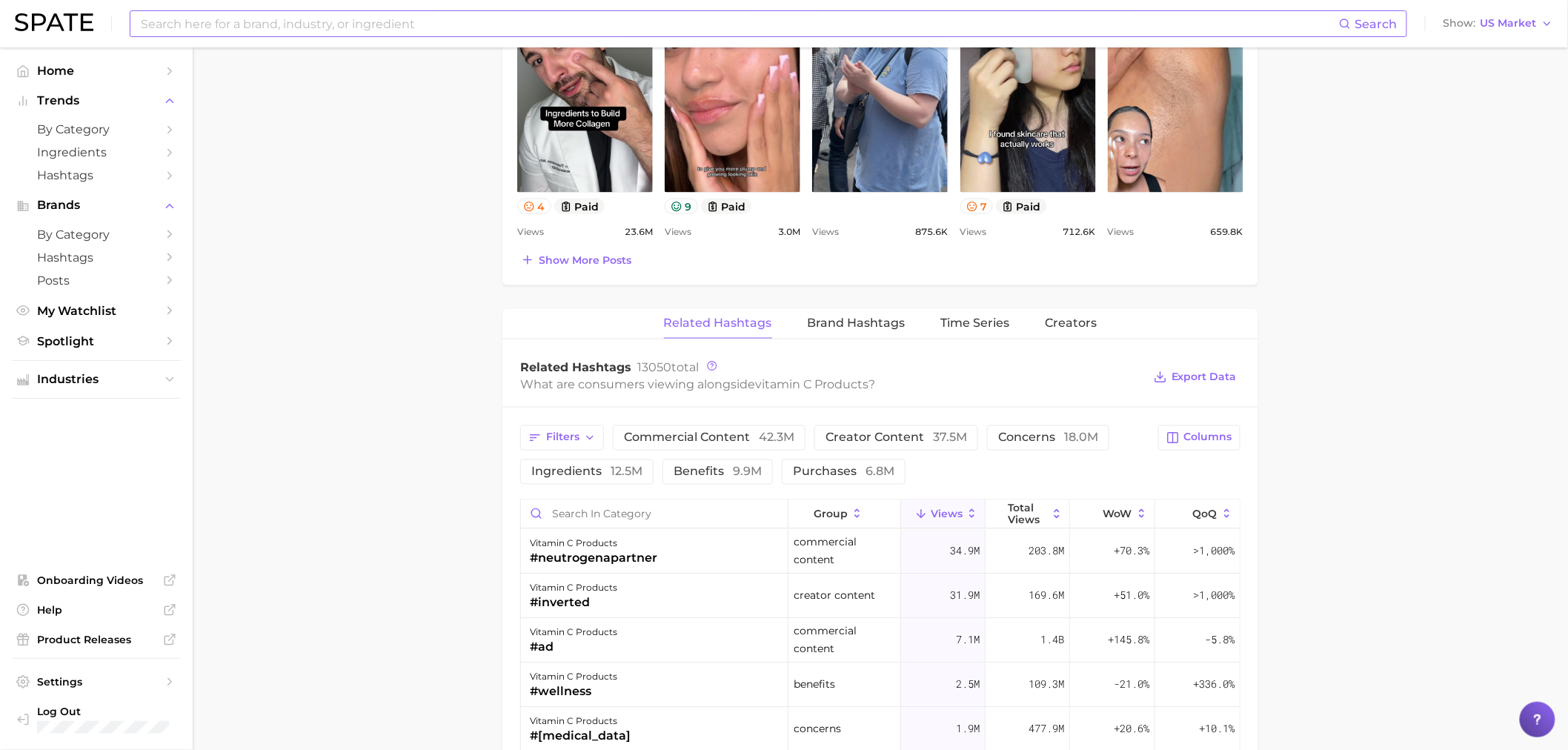
scroll to position [1071, 0]
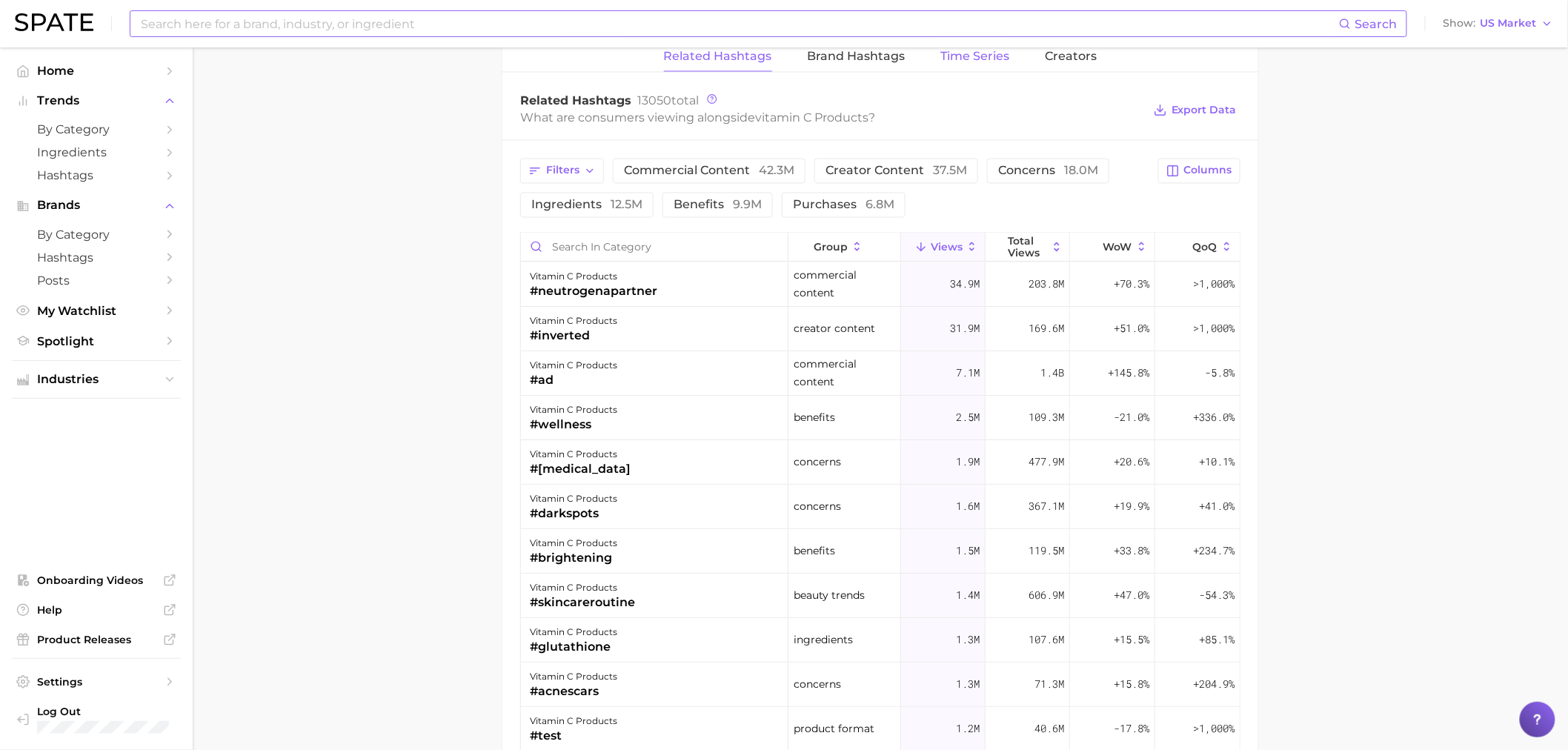
click at [846, 60] on span "Time Series" at bounding box center [975, 56] width 69 height 14
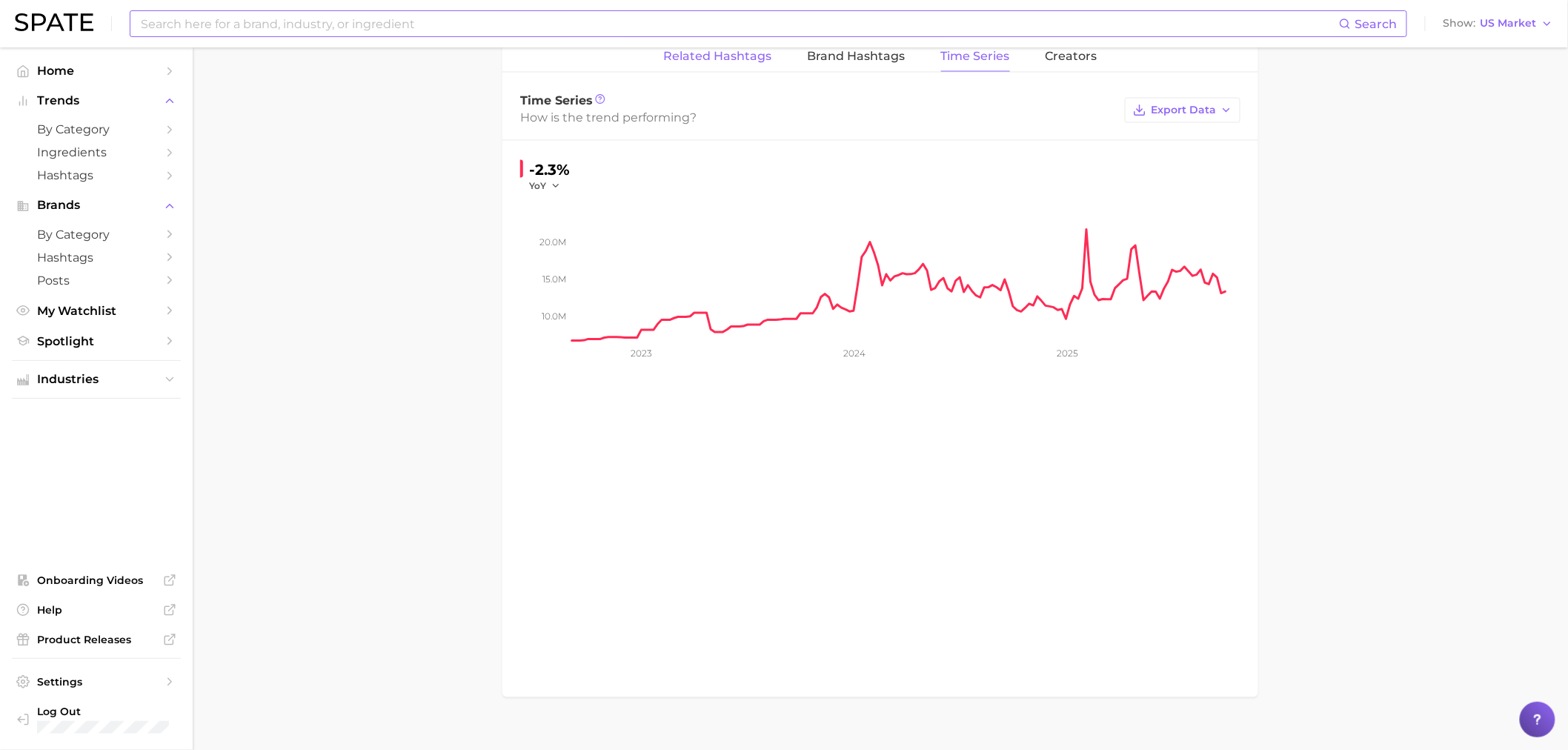
click at [722, 67] on button "Related Hashtags" at bounding box center [719, 56] width 108 height 28
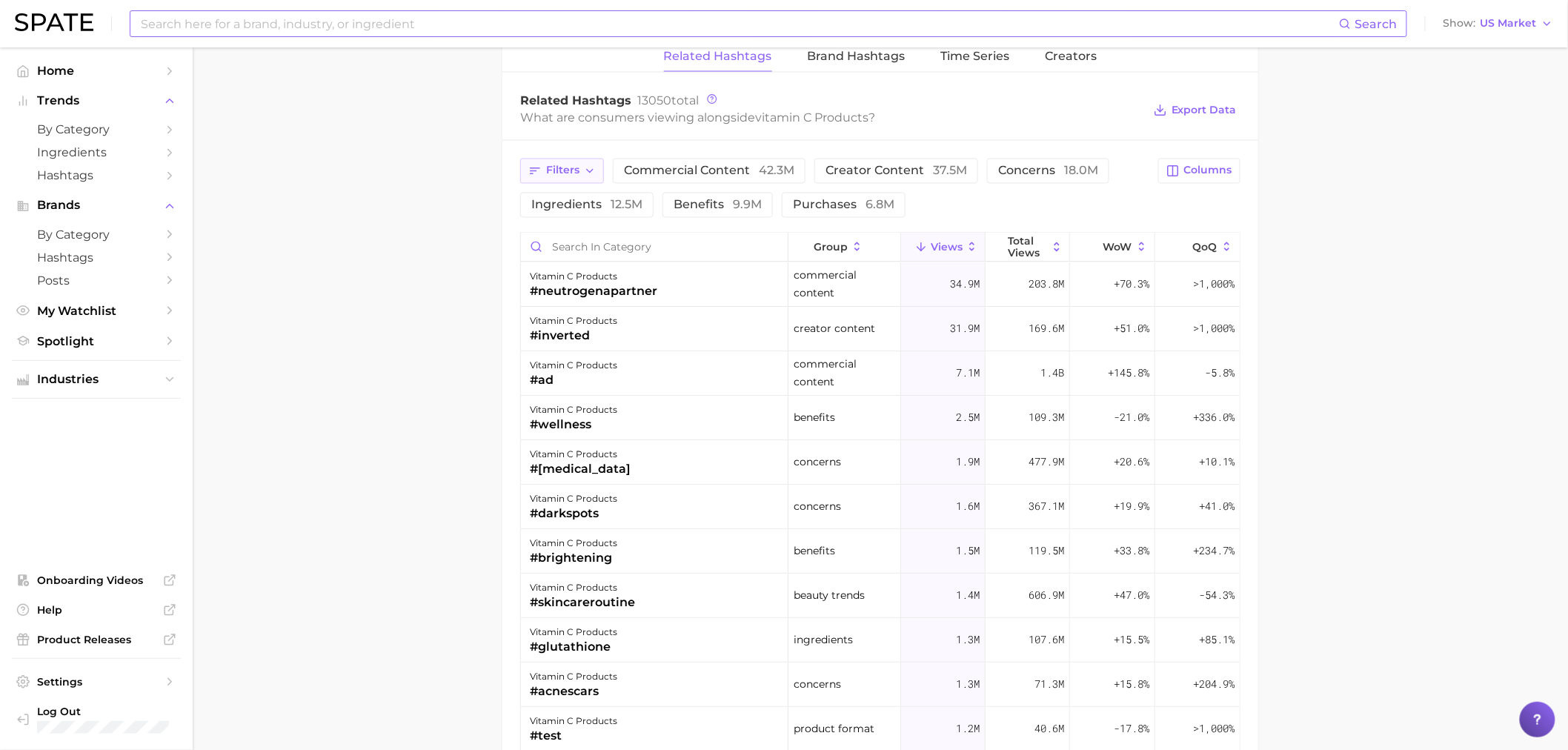
click at [586, 169] on icon "button" at bounding box center [589, 171] width 12 height 12
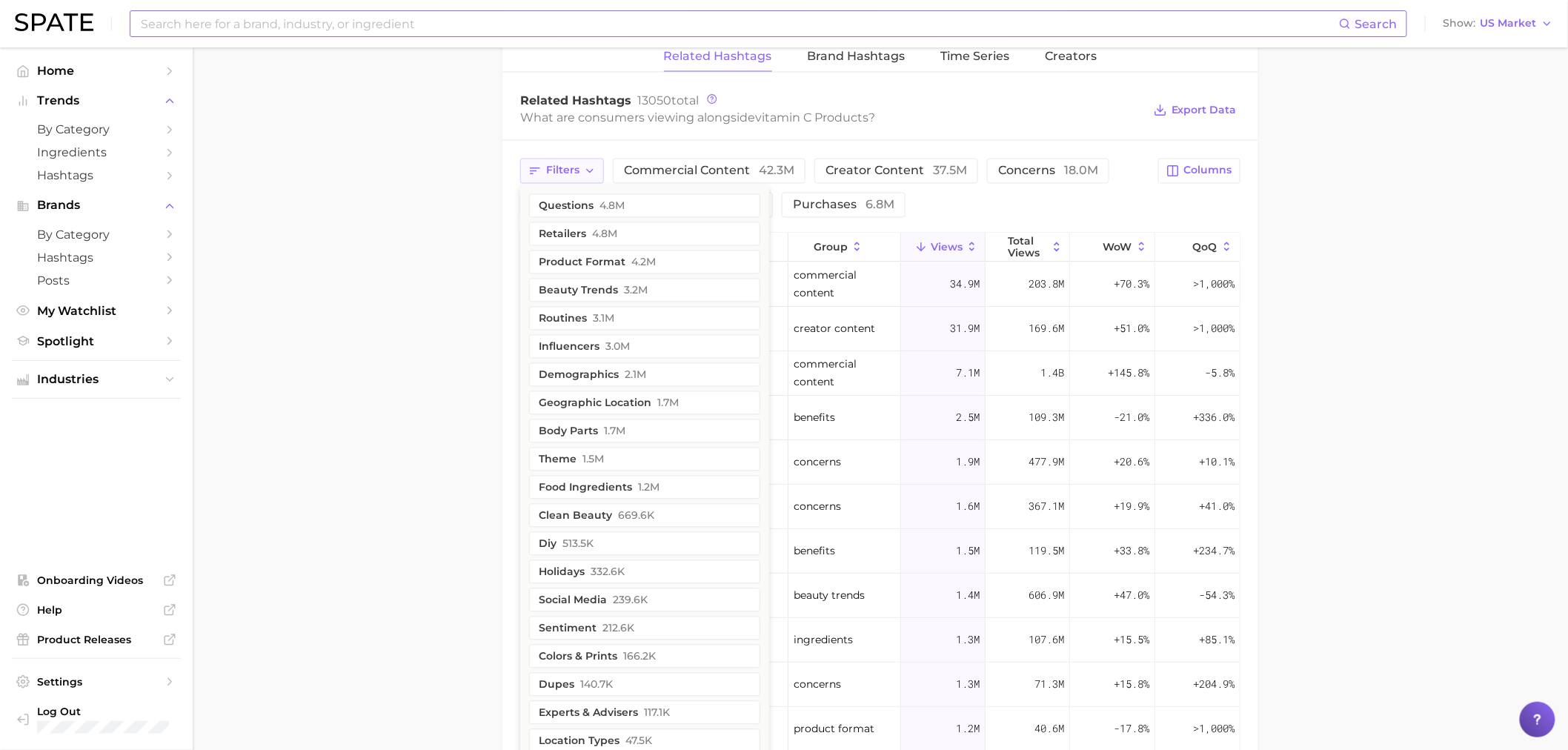
click at [586, 169] on icon "button" at bounding box center [589, 171] width 12 height 12
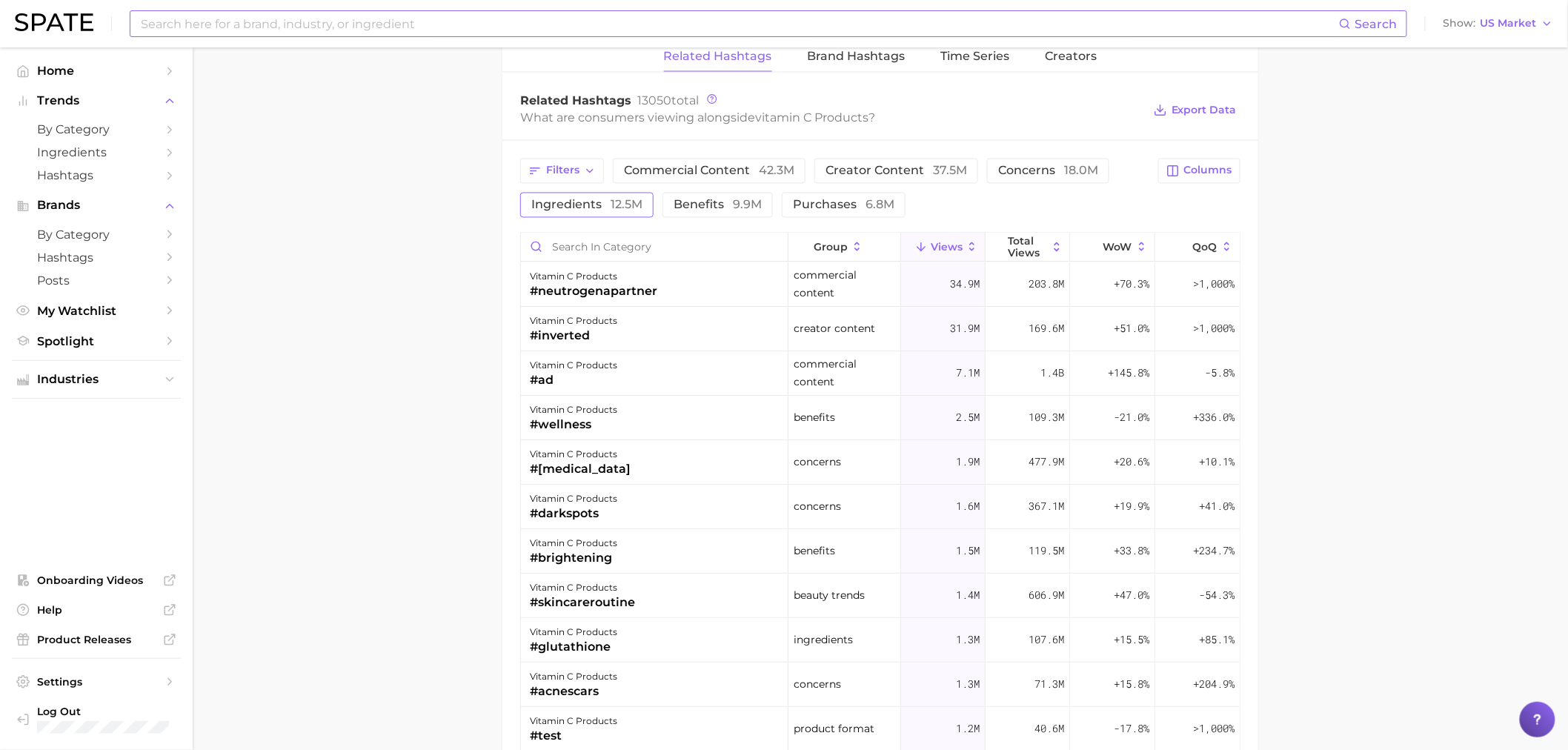
click at [606, 198] on button "ingredients 12.5m" at bounding box center [586, 205] width 133 height 25
click at [606, 198] on button "ingredients 12.5m" at bounding box center [597, 205] width 154 height 25
click at [587, 166] on icon "button" at bounding box center [589, 171] width 12 height 12
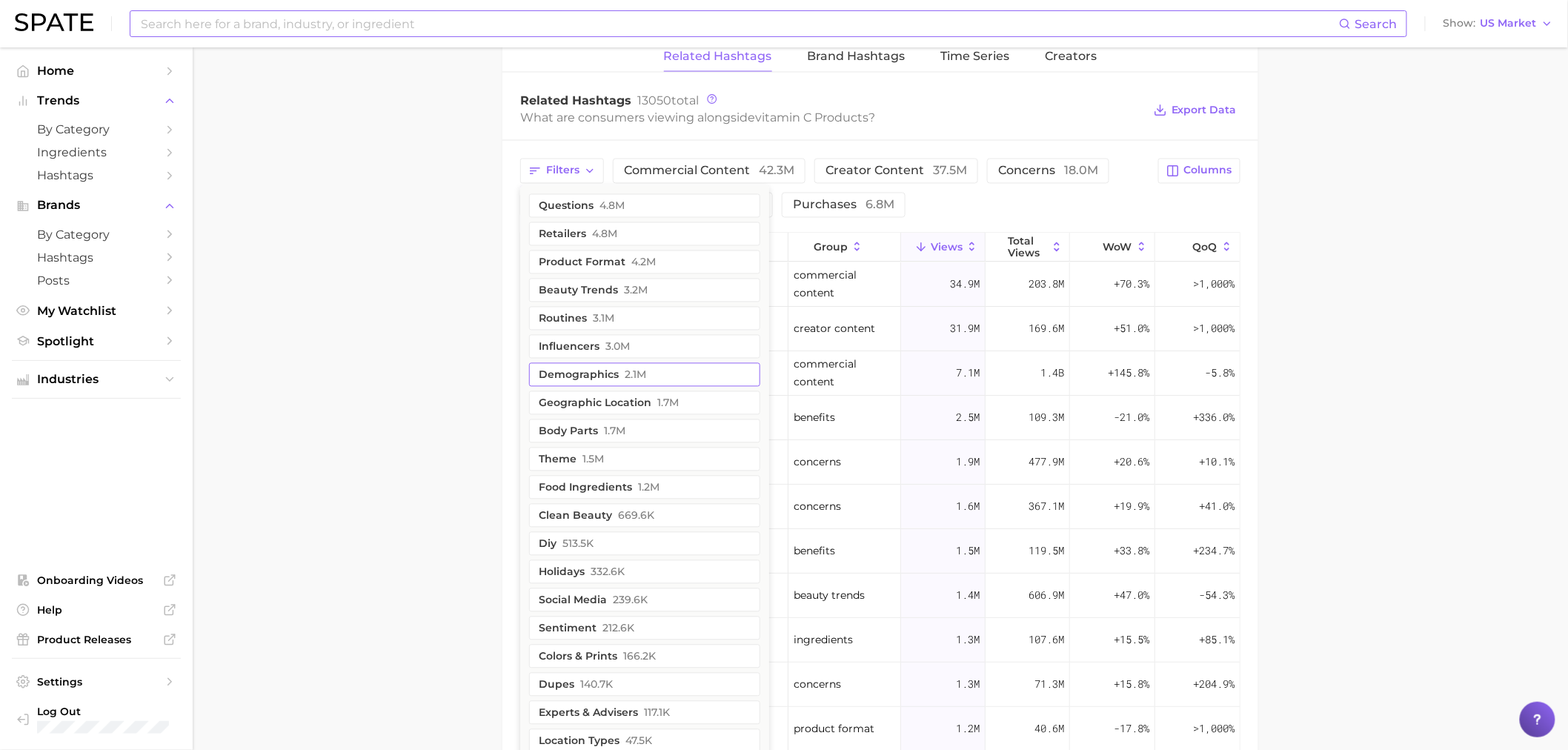
click at [619, 375] on button "demographics 2.1m" at bounding box center [645, 375] width 232 height 24
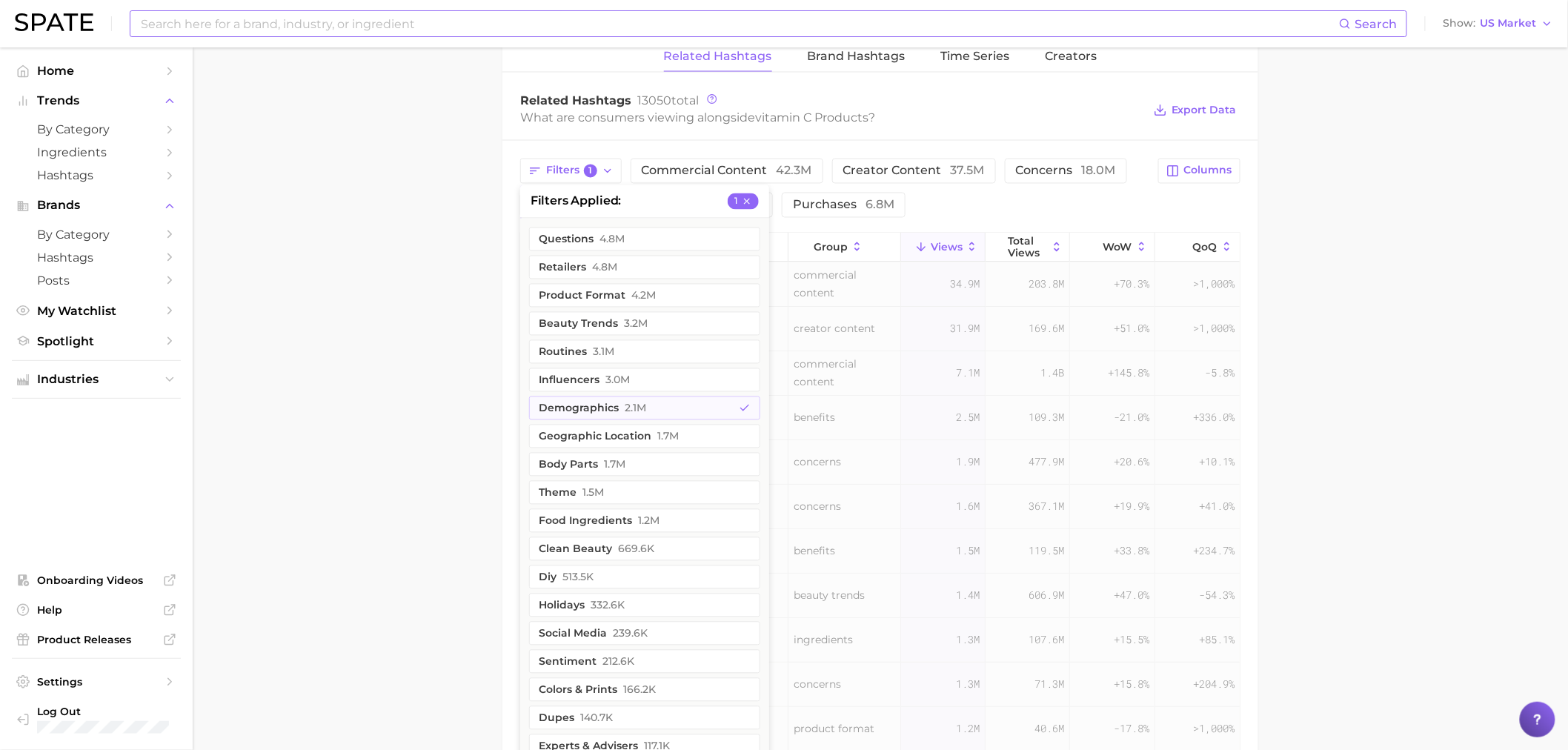
click at [436, 425] on main "1. ingredients 2. vitamin c products 3. Subcategory Overview Google TikTok Inst…" at bounding box center [881, 26] width 1376 height 2097
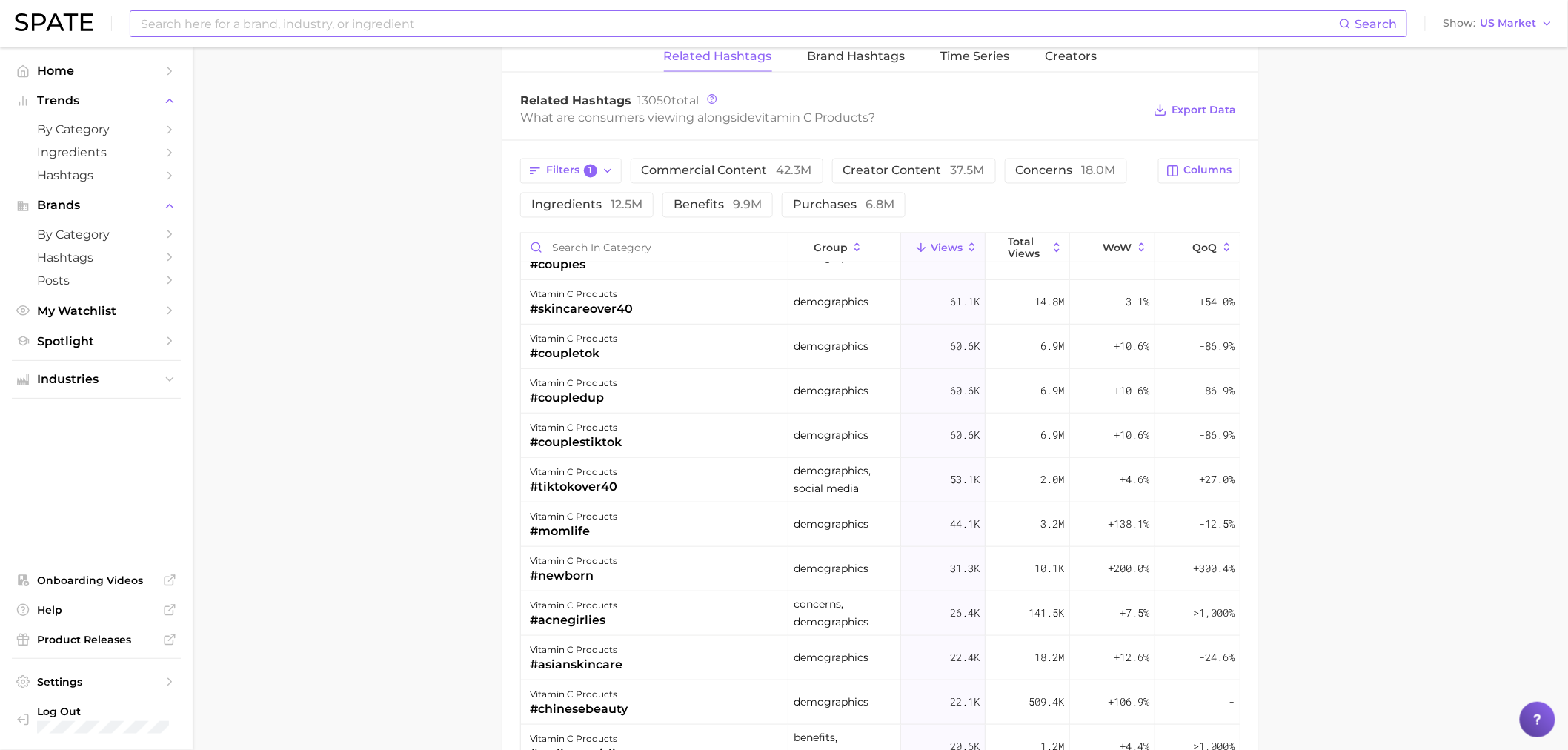
scroll to position [412, 0]
